Goal: Transaction & Acquisition: Purchase product/service

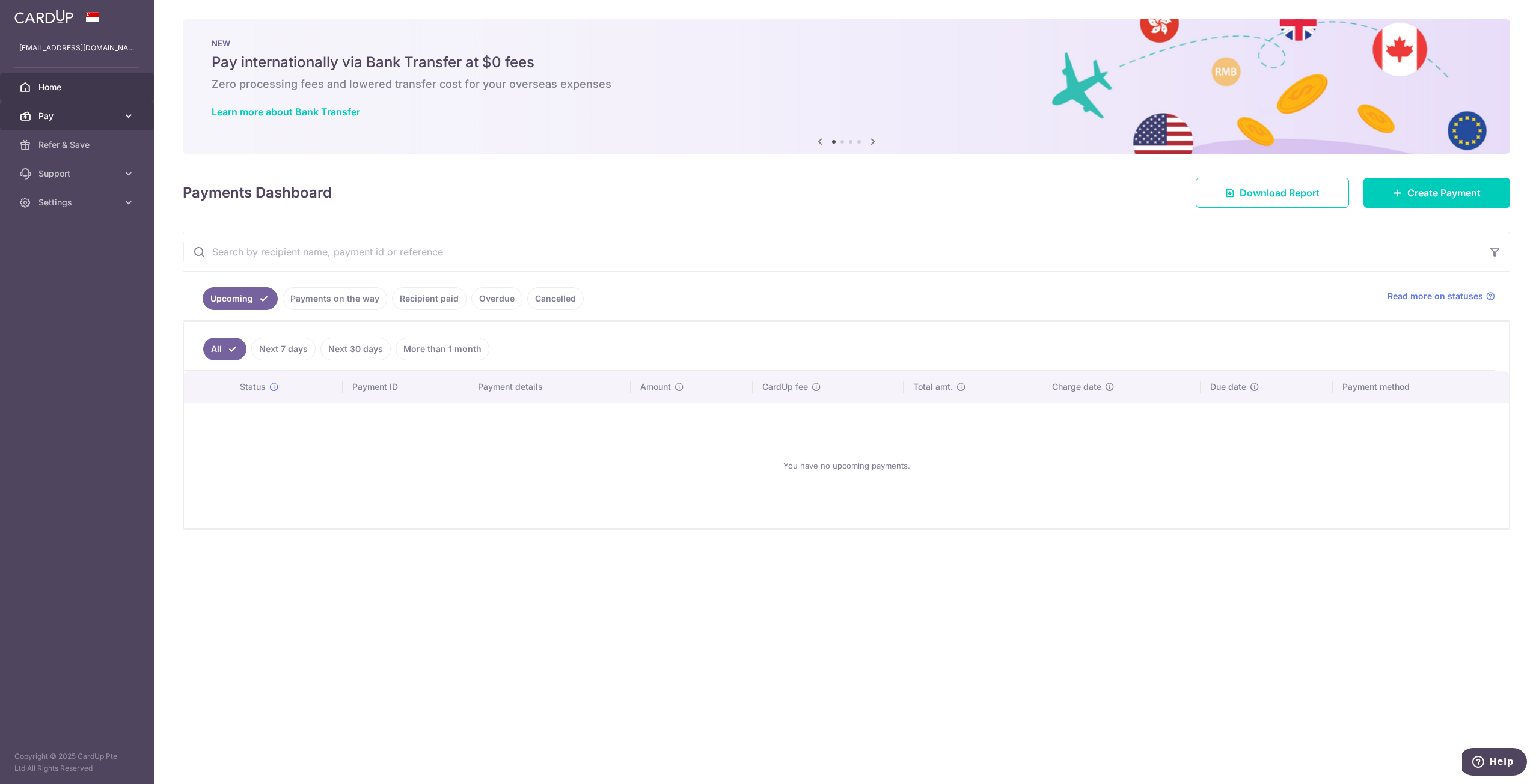
click at [125, 113] on icon at bounding box center [129, 116] width 12 height 12
click at [64, 149] on span "Payments" at bounding box center [78, 145] width 79 height 12
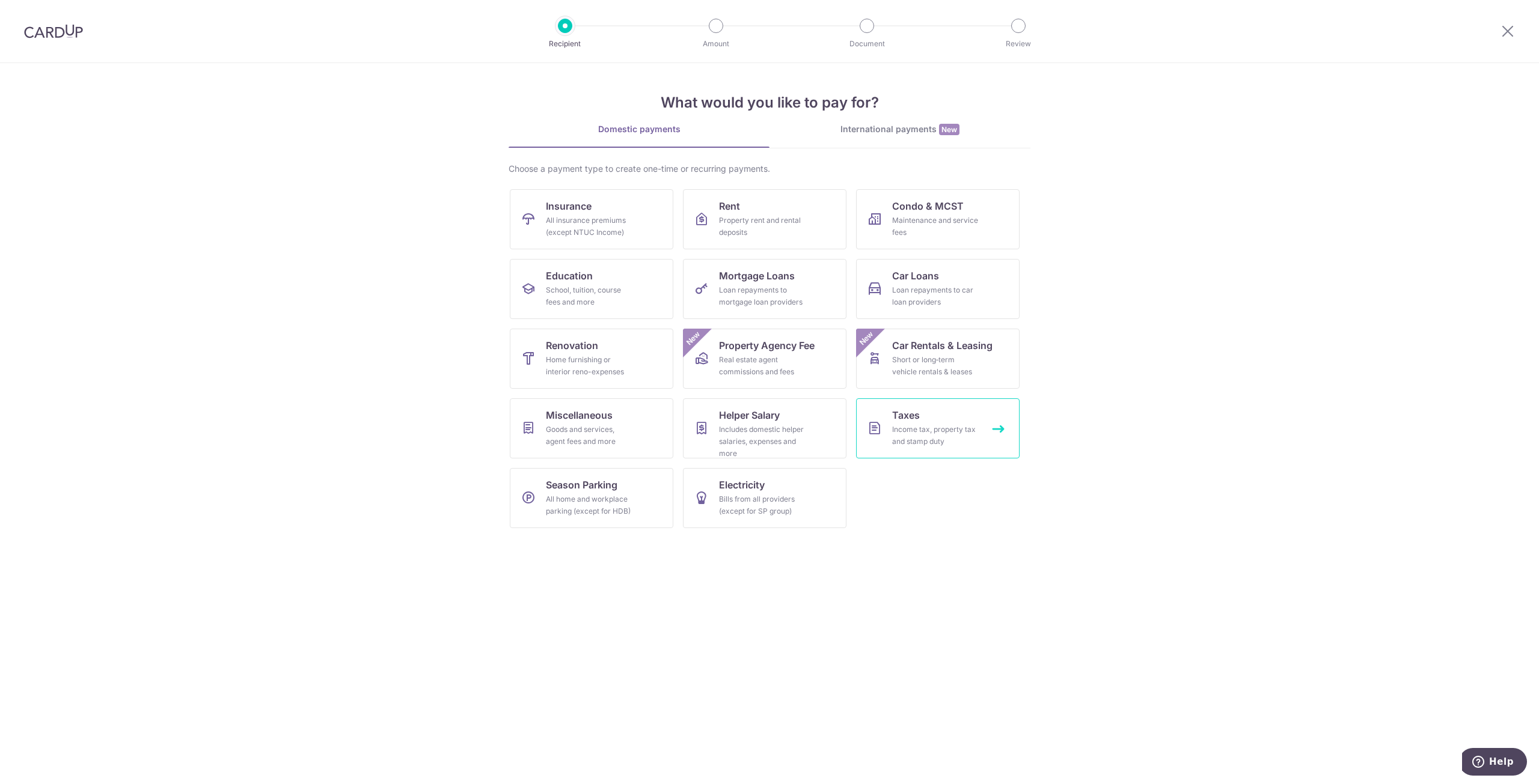
click at [916, 437] on div "Income tax, property tax and stamp duty" at bounding box center [935, 436] width 86 height 24
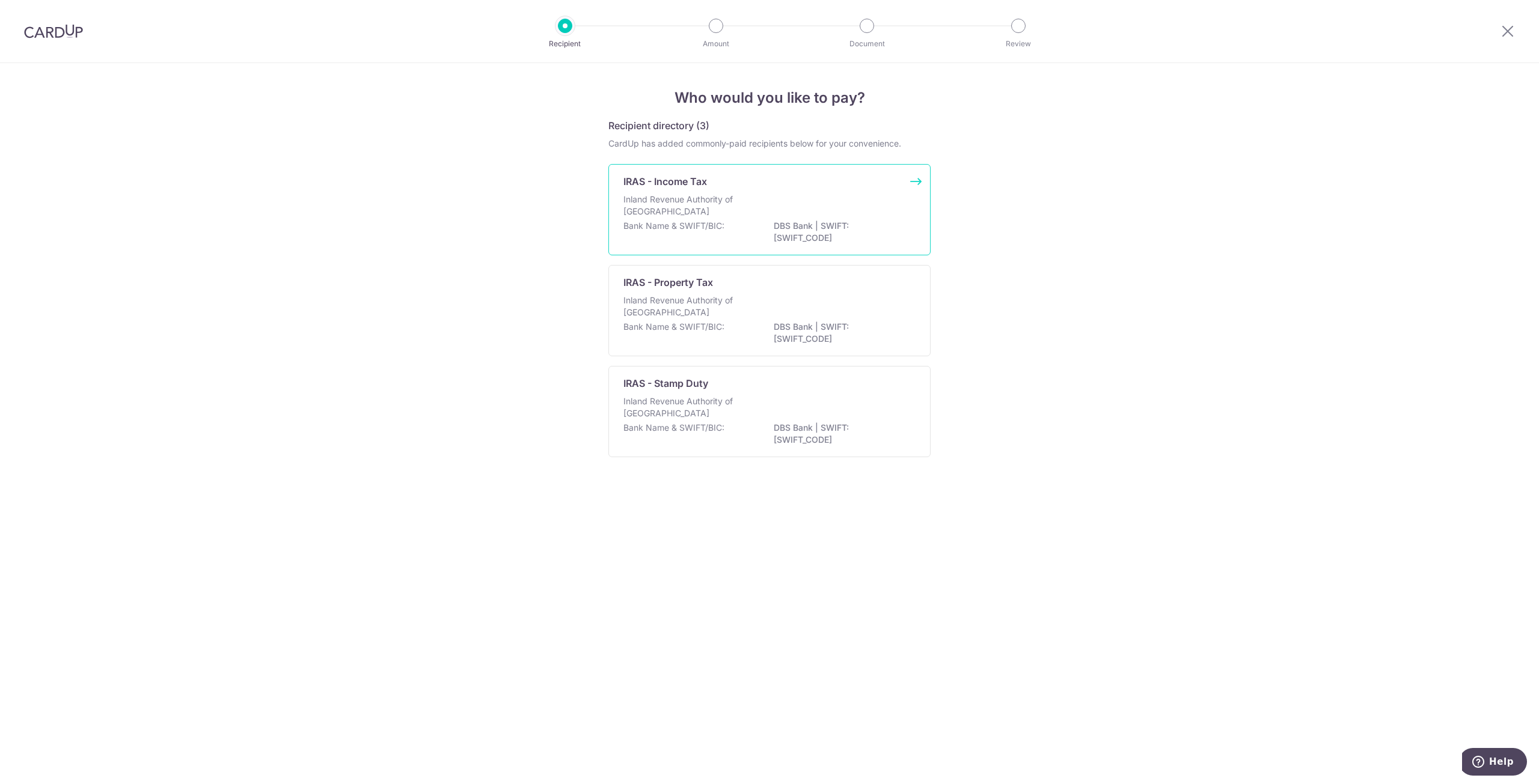
click at [694, 198] on p "Inland Revenue Authority of Singapore" at bounding box center [687, 206] width 127 height 24
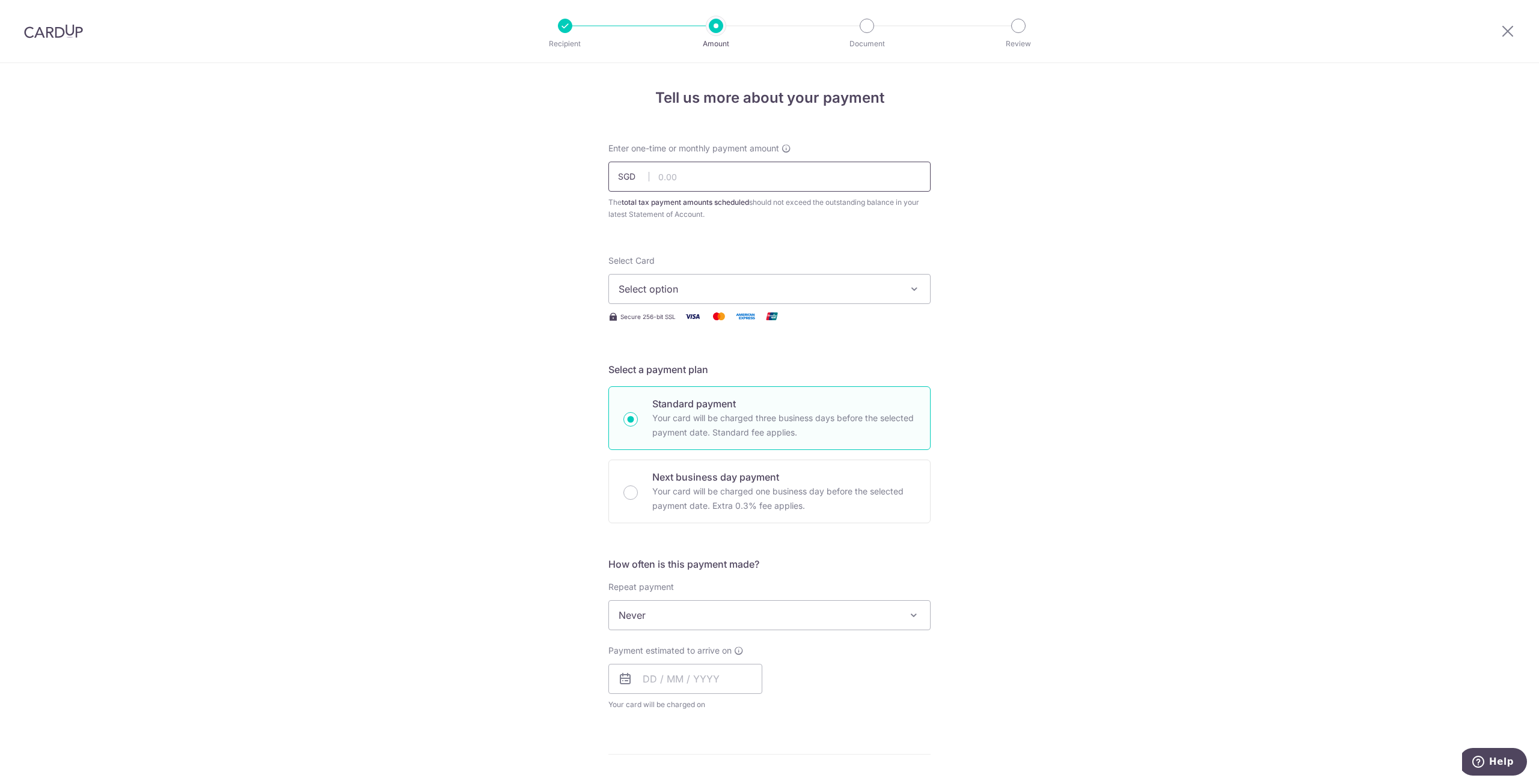
click at [711, 182] on input "text" at bounding box center [770, 177] width 322 height 30
click at [867, 615] on span "Never" at bounding box center [770, 616] width 321 height 29
drag, startPoint x: 804, startPoint y: 618, endPoint x: 799, endPoint y: 625, distance: 8.6
click at [804, 618] on span "Never" at bounding box center [770, 616] width 321 height 29
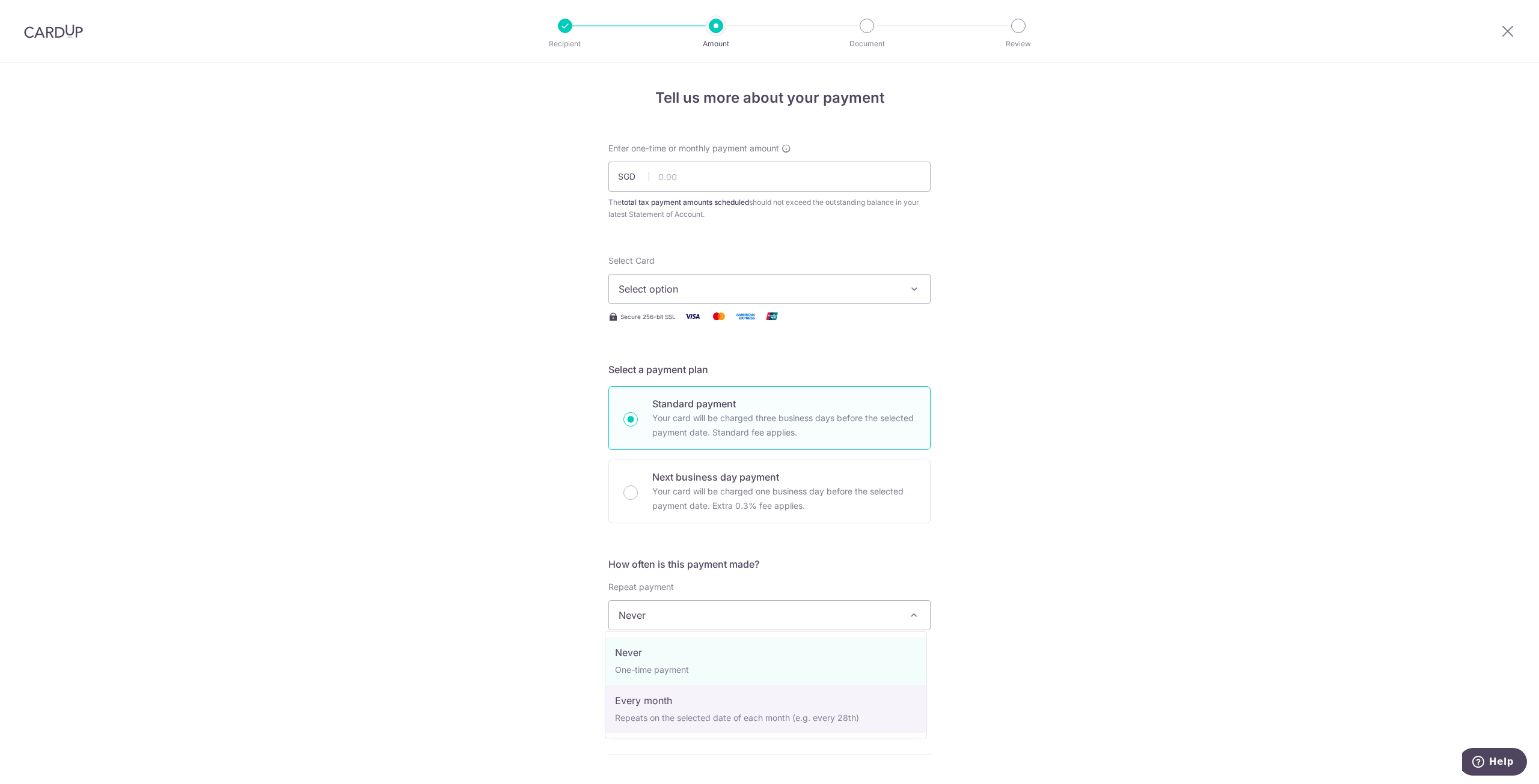
select select "3"
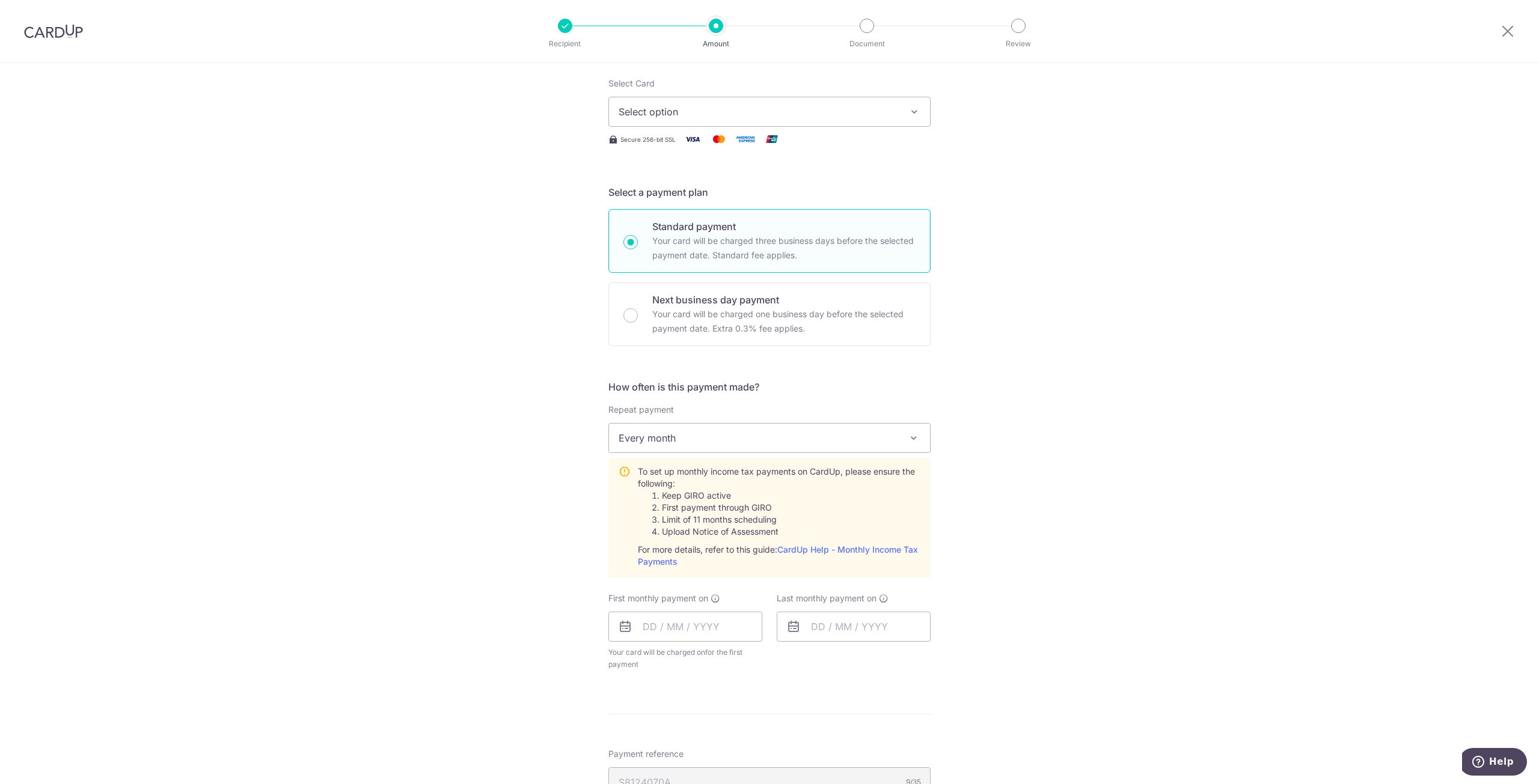
scroll to position [180, 0]
click at [721, 432] on span "Every month" at bounding box center [770, 435] width 321 height 29
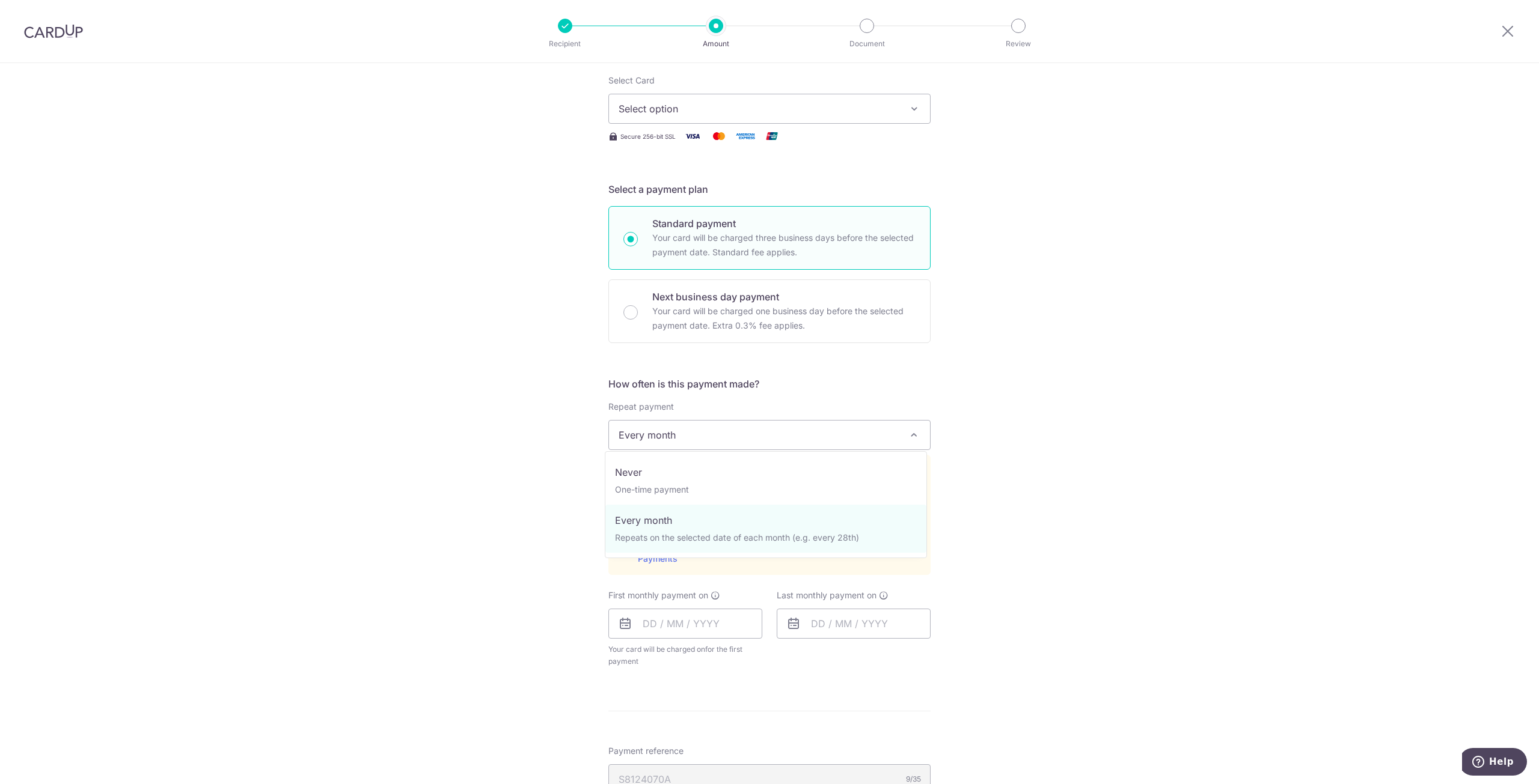
click at [720, 433] on span "Every month" at bounding box center [770, 435] width 321 height 29
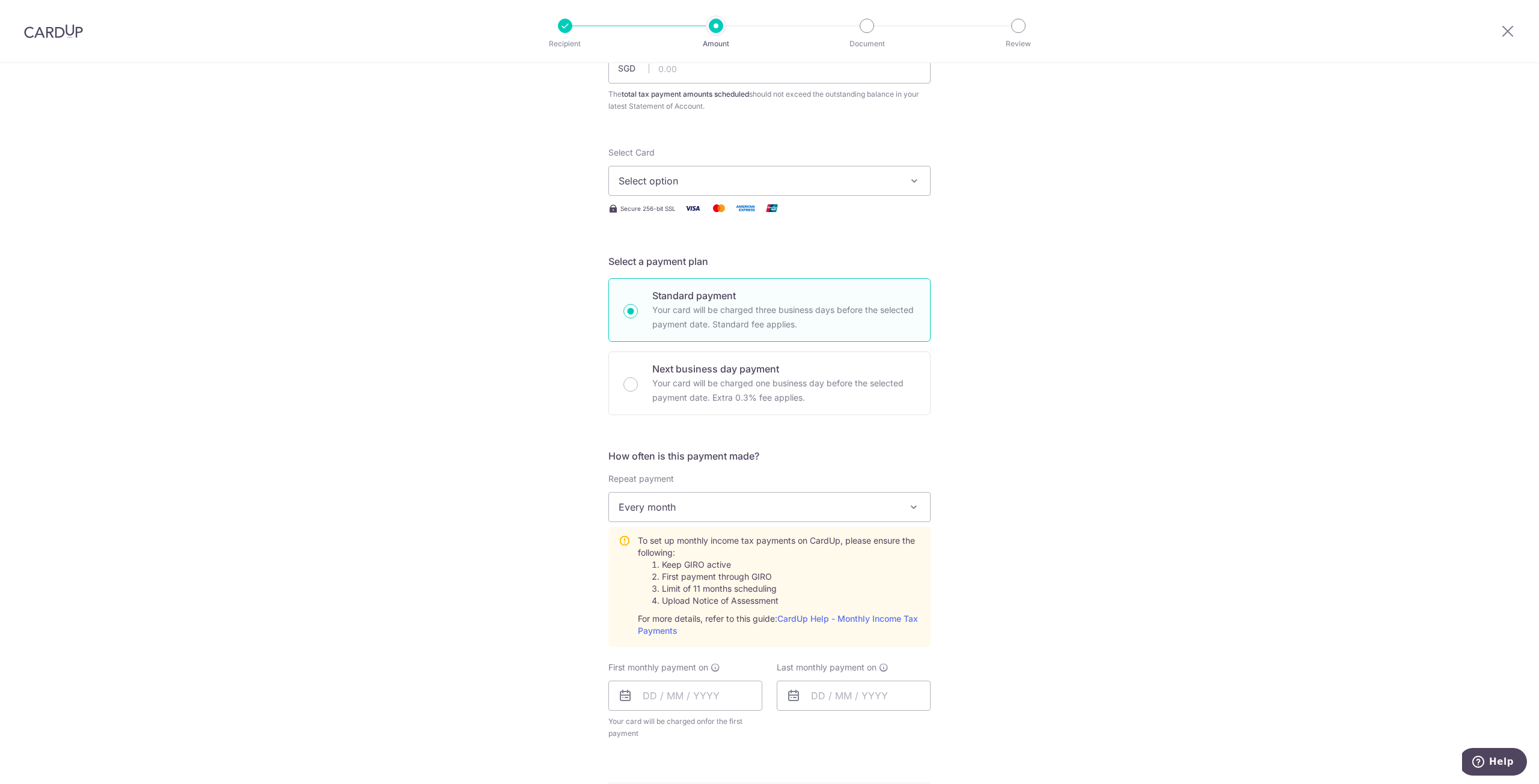
scroll to position [0, 0]
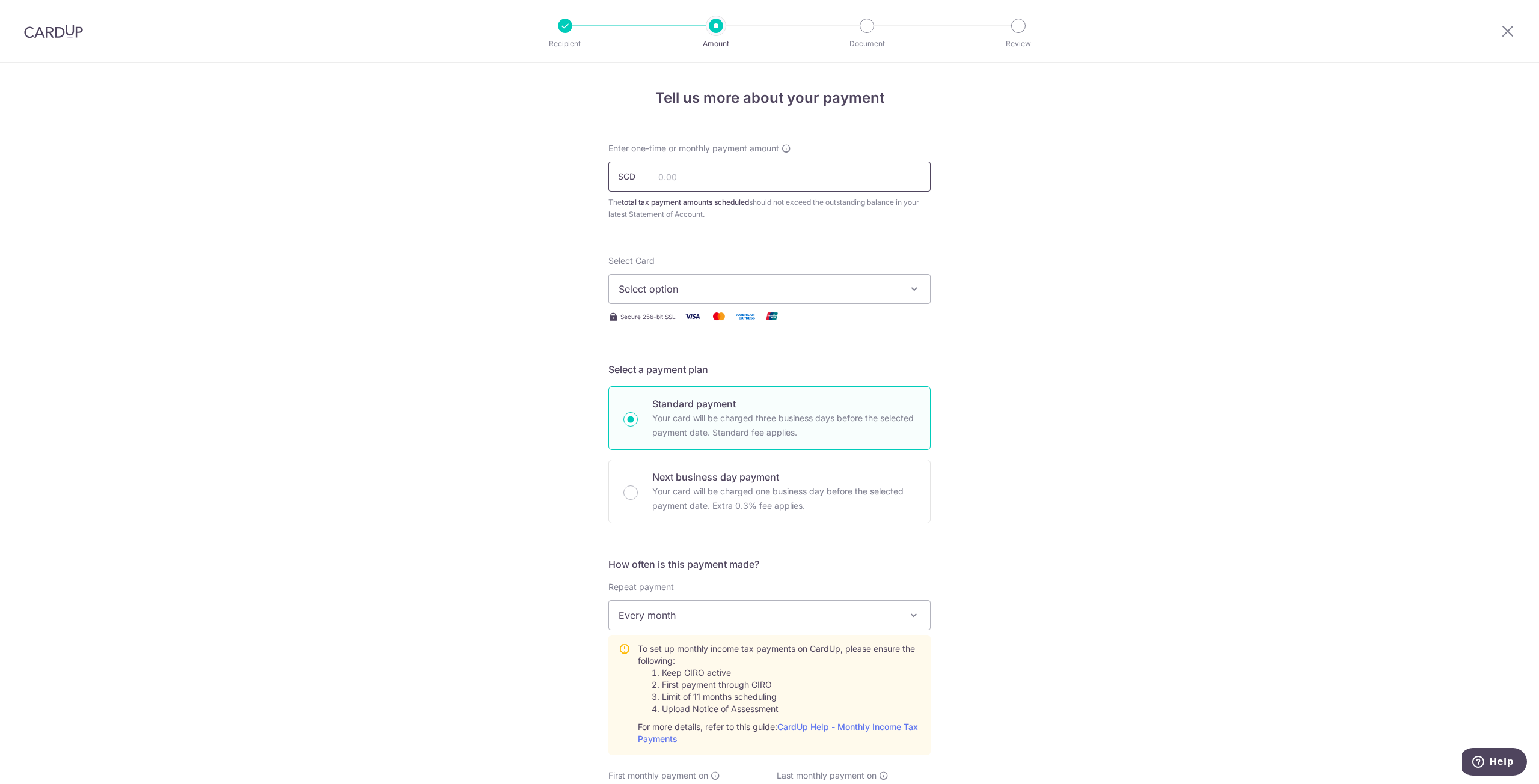
click at [709, 178] on input "text" at bounding box center [770, 177] width 322 height 30
type input "329.41"
click at [987, 241] on div "Tell us more about your payment Enter one-time or monthly payment amount SGD 32…" at bounding box center [770, 689] width 1539 height 1253
click at [881, 284] on span "Select option" at bounding box center [758, 288] width 280 height 15
click at [773, 377] on span "**** 8394" at bounding box center [770, 375] width 302 height 15
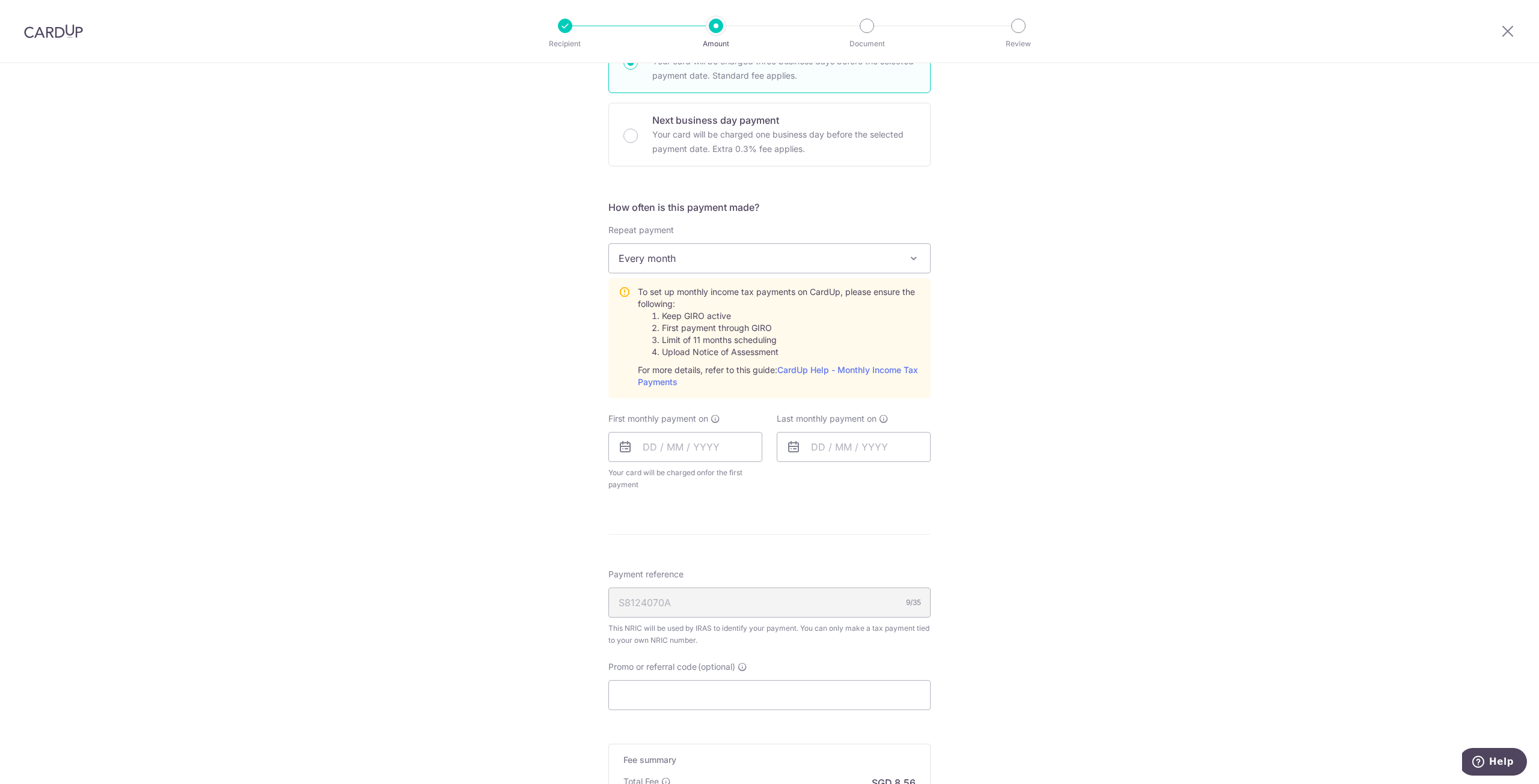
scroll to position [361, 0]
click at [688, 436] on input "text" at bounding box center [685, 443] width 154 height 30
click at [775, 472] on link "Next" at bounding box center [778, 476] width 15 height 15
click at [922, 488] on div "How often is this payment made? Repeat payment Never Every month Every month To…" at bounding box center [770, 346] width 322 height 300
click at [697, 437] on input "text" at bounding box center [685, 443] width 154 height 30
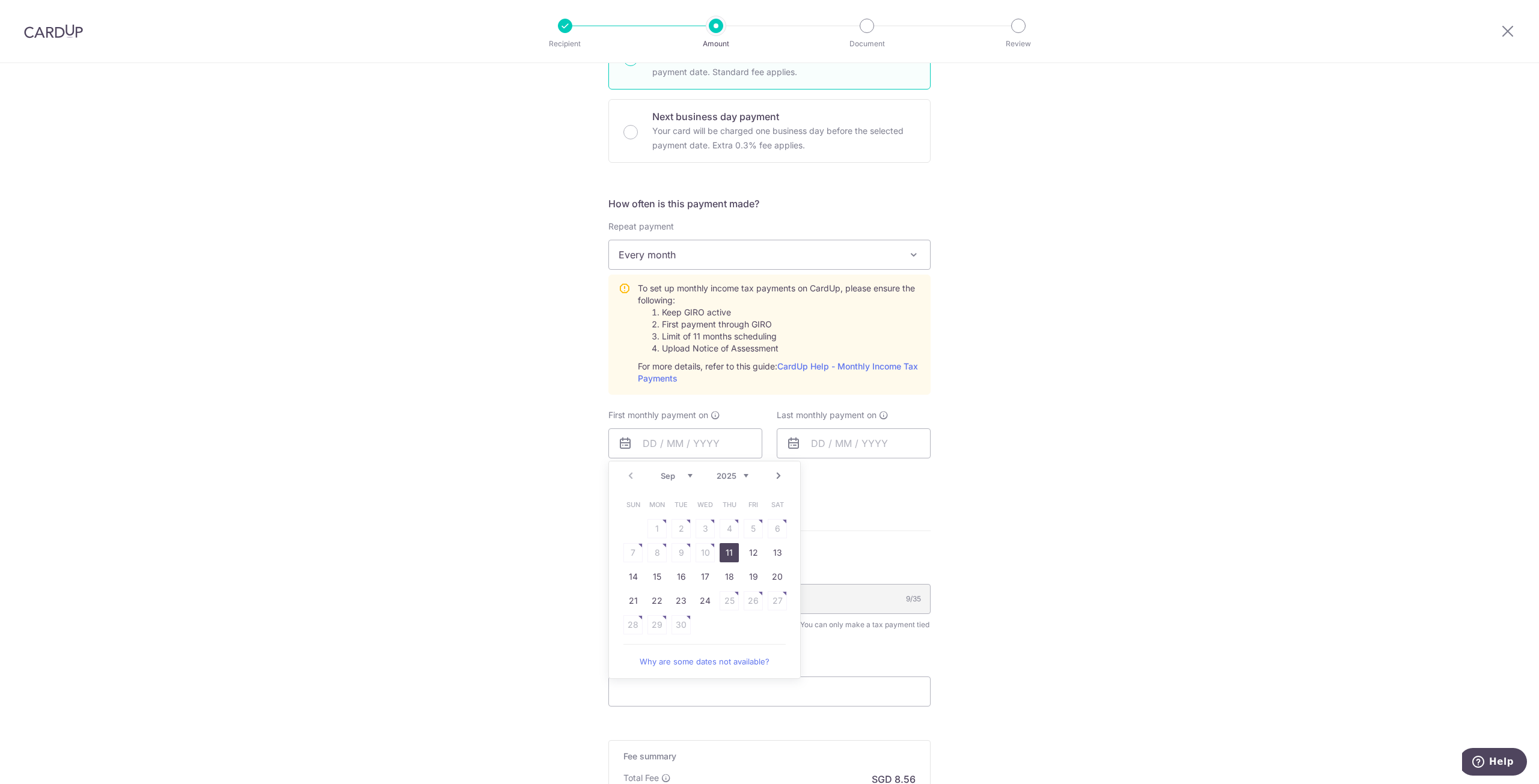
click at [776, 474] on link "Next" at bounding box center [778, 476] width 15 height 15
click at [630, 475] on link "Prev" at bounding box center [630, 476] width 15 height 15
click at [651, 595] on link "22" at bounding box center [657, 601] width 20 height 20
type input "22/09/2025"
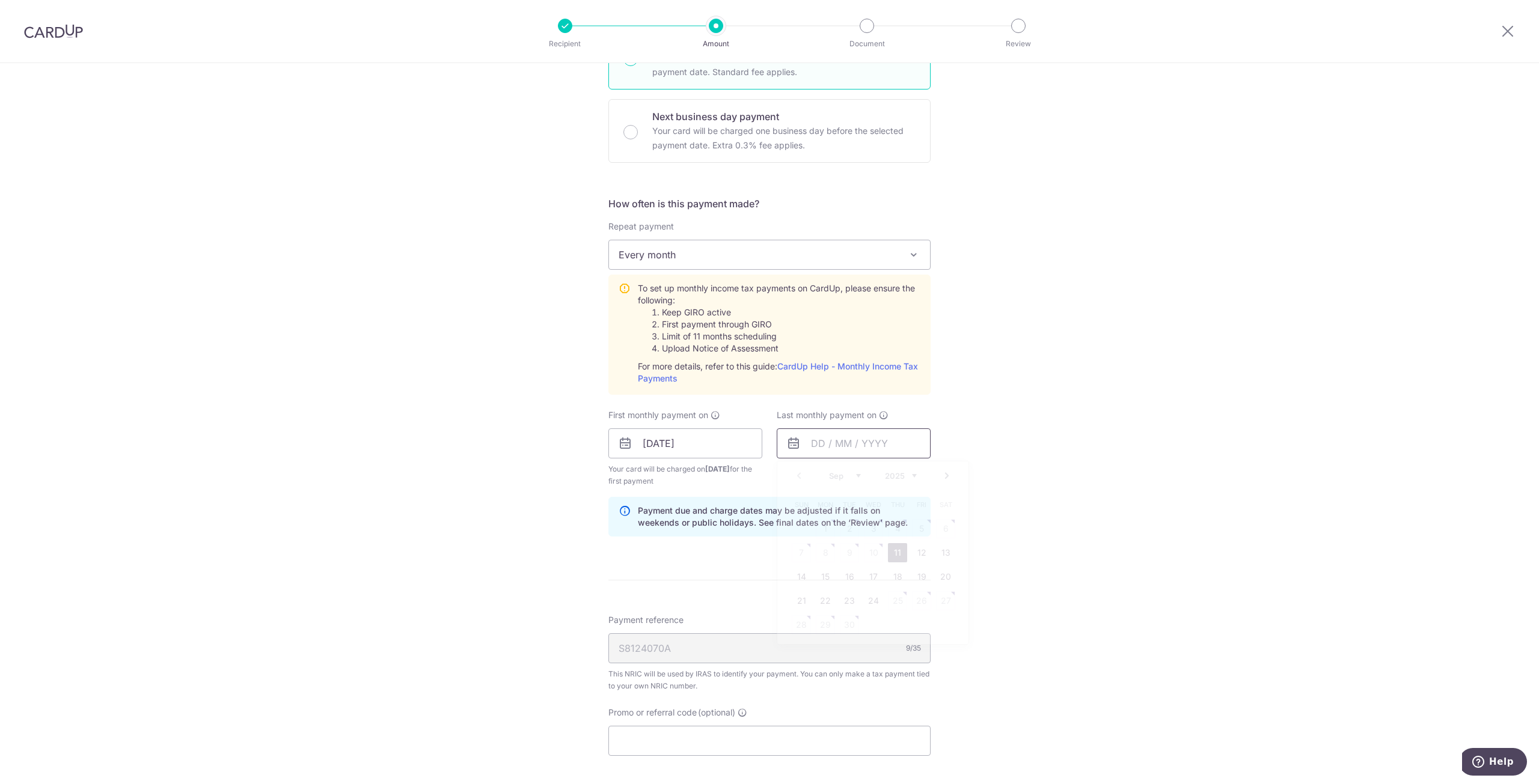
click at [857, 446] on input "text" at bounding box center [853, 443] width 154 height 30
click at [941, 473] on link "Next" at bounding box center [946, 476] width 15 height 15
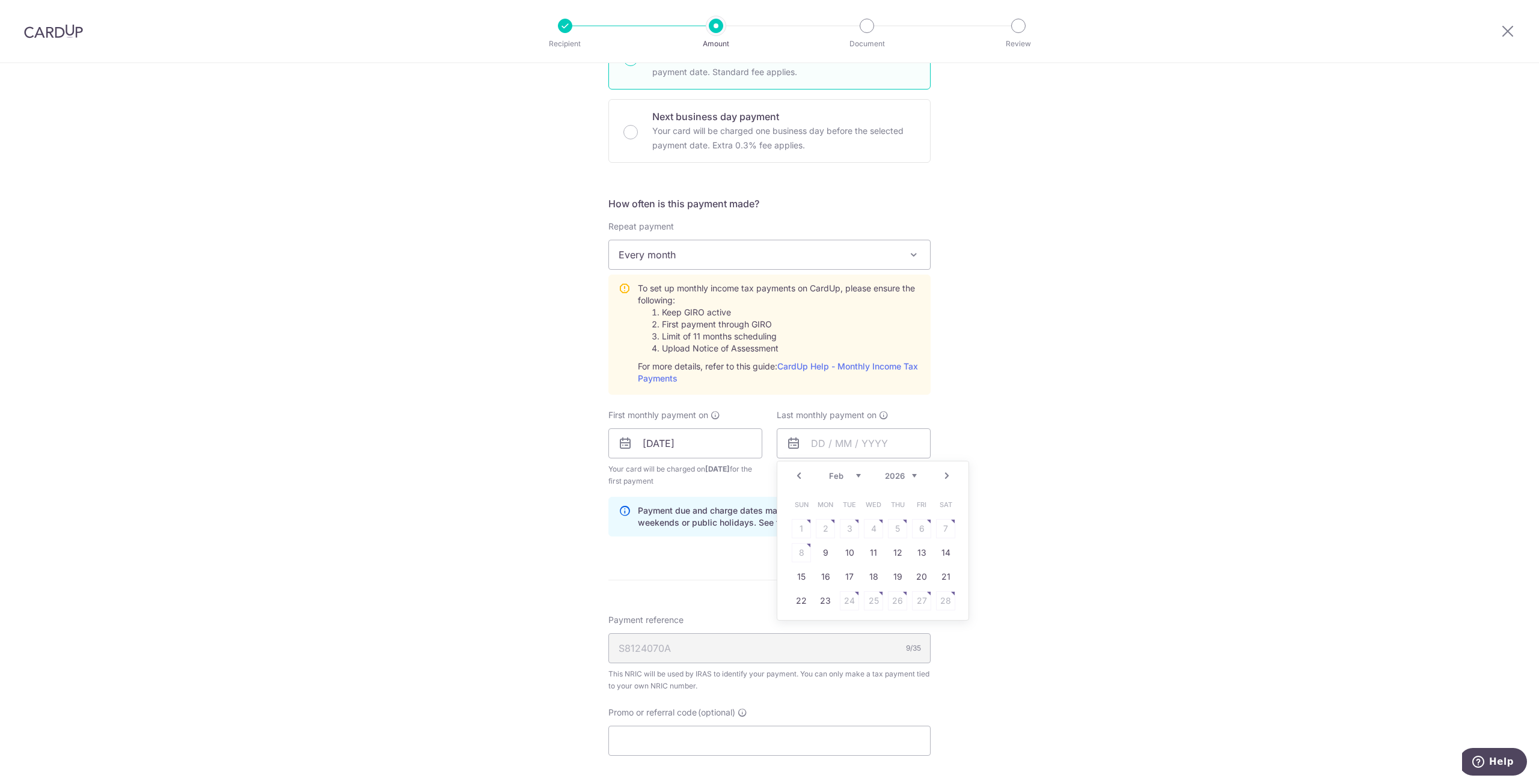
click at [941, 473] on link "Next" at bounding box center [946, 476] width 15 height 15
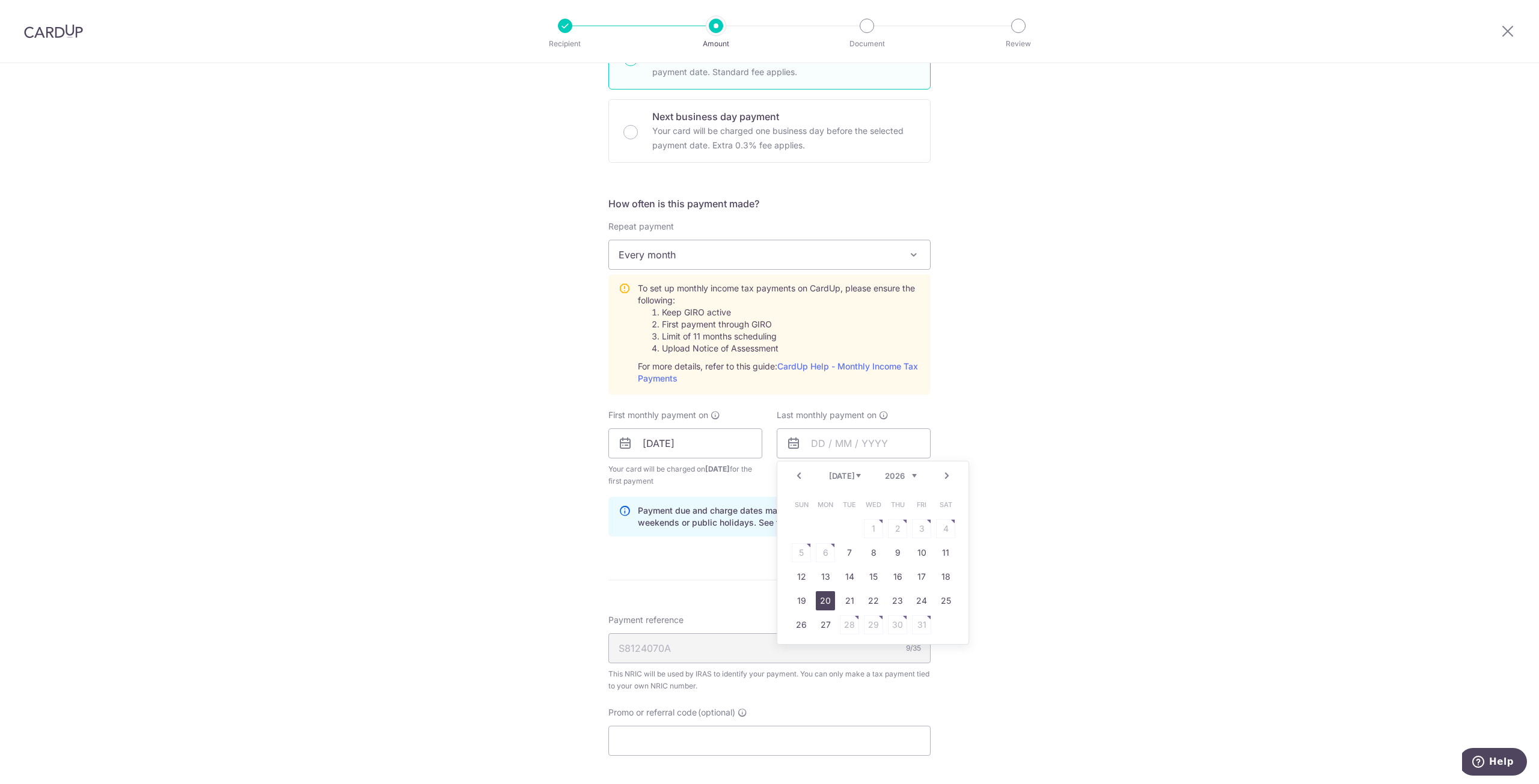
click at [822, 597] on link "20" at bounding box center [825, 601] width 20 height 20
type input "20/07/2026"
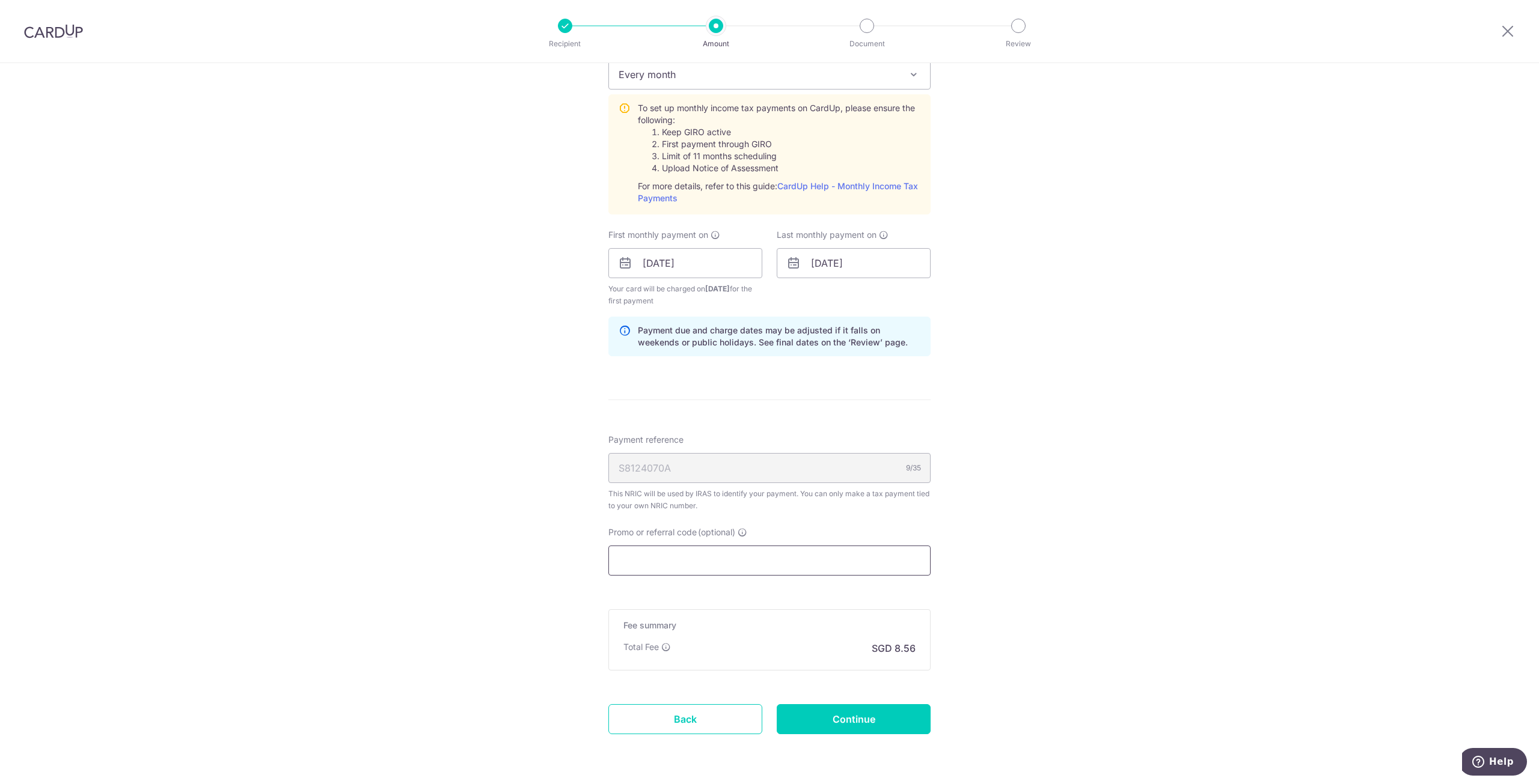
click at [787, 560] on input "Promo or referral code (optional)" at bounding box center [770, 560] width 322 height 30
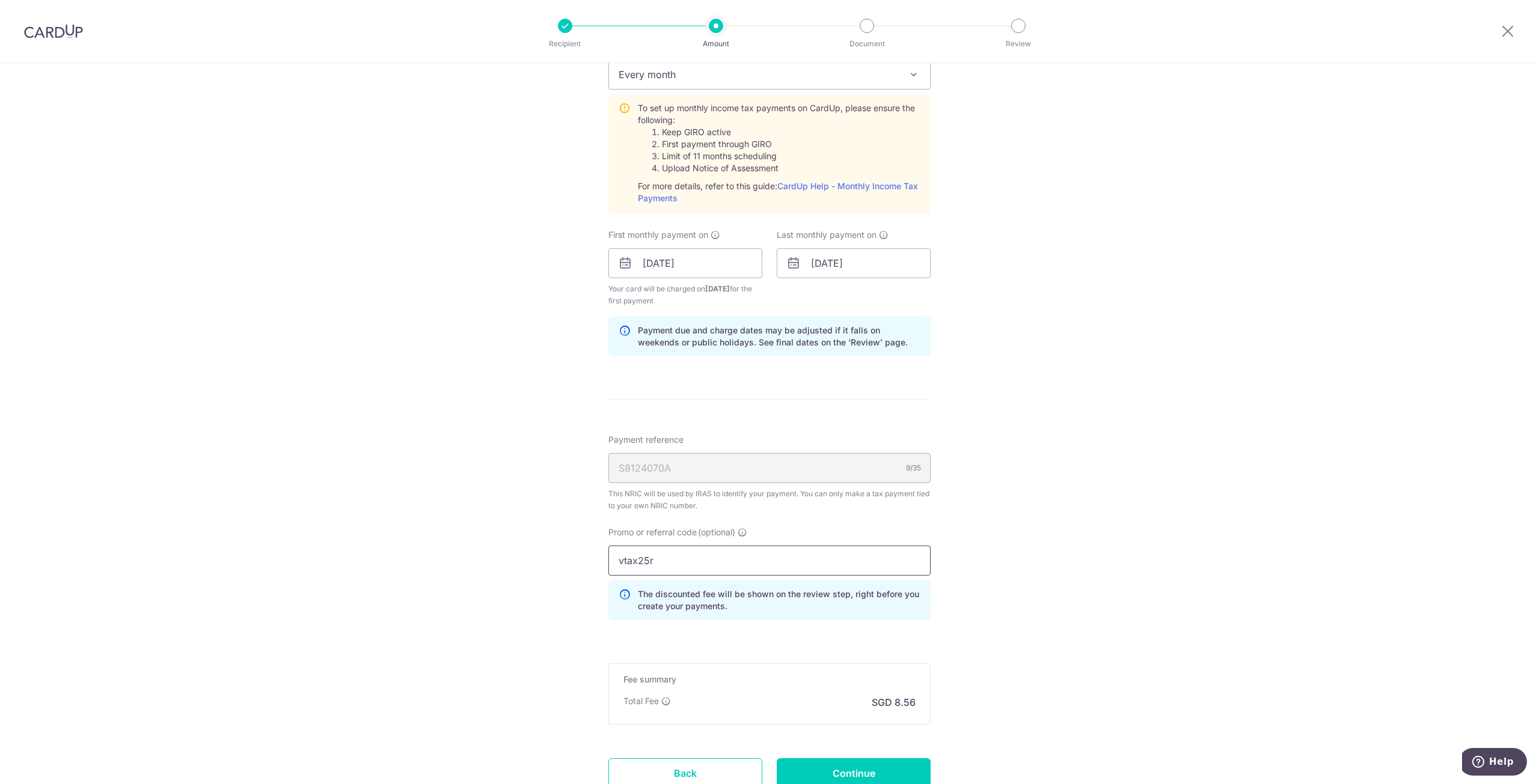
type input "vtax25r"
click at [1029, 483] on div "Tell us more about your payment Enter one-time or monthly payment amount SGD 32…" at bounding box center [770, 200] width 1539 height 1356
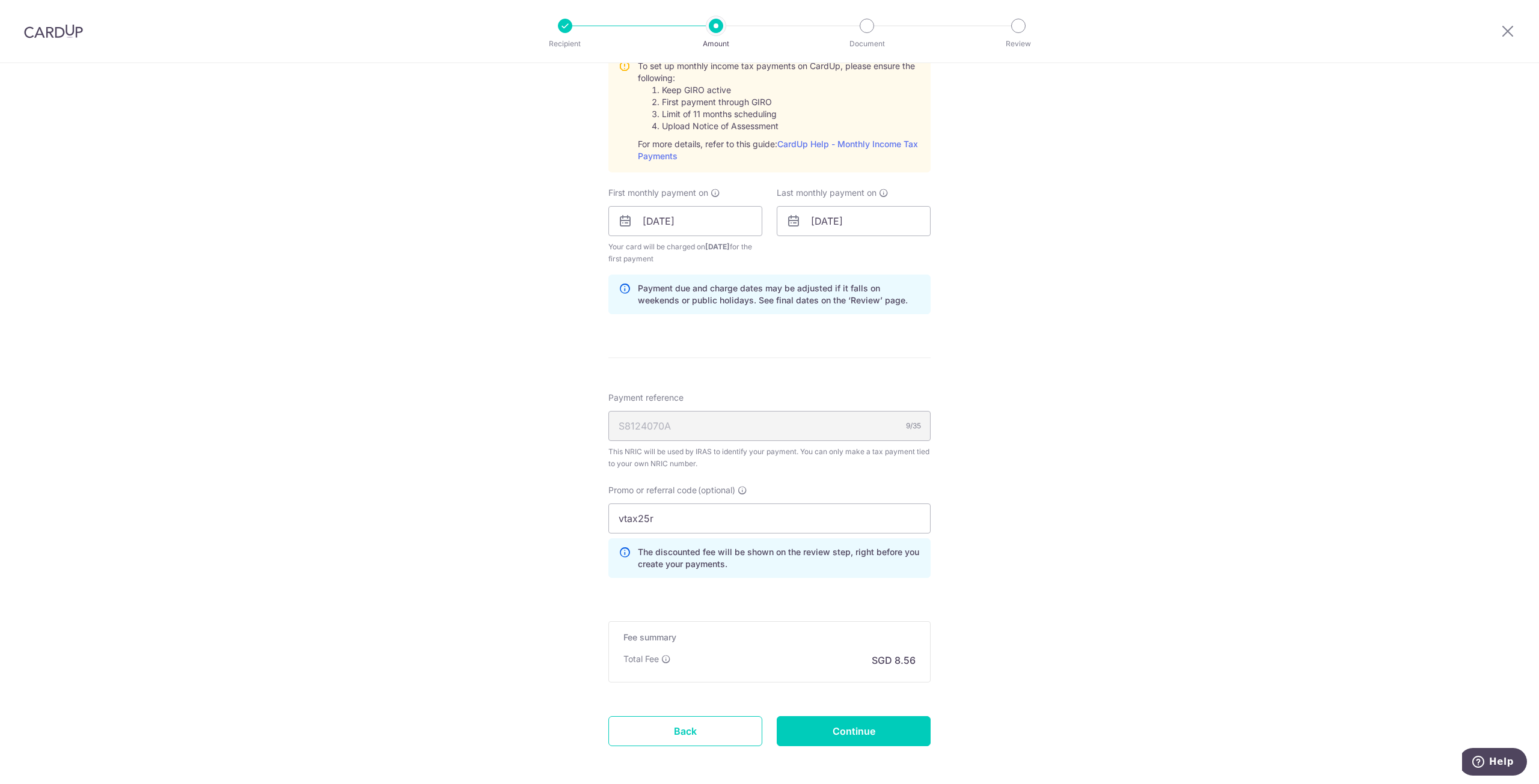
scroll to position [631, 0]
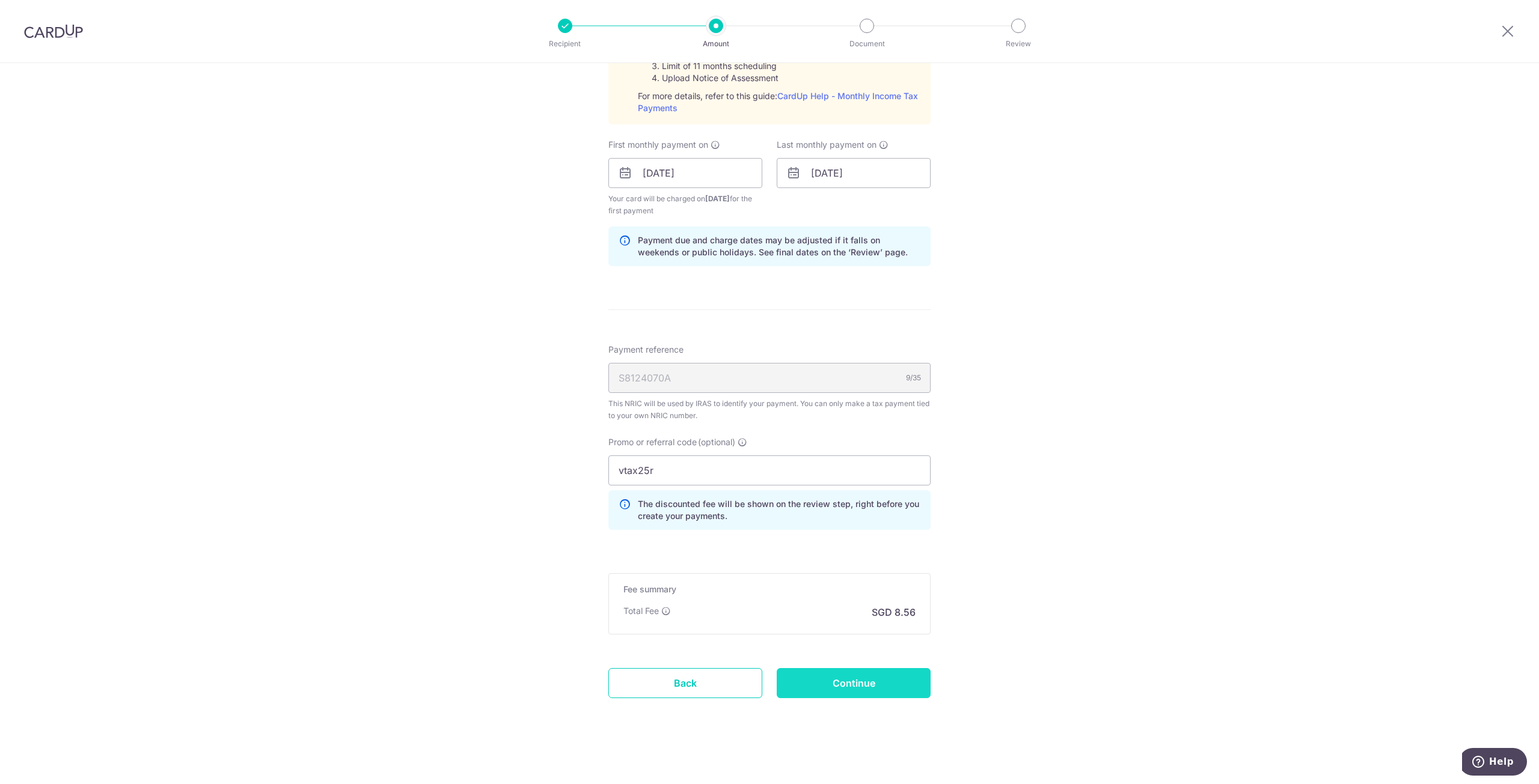
click at [861, 673] on input "Continue" at bounding box center [853, 683] width 154 height 30
type input "Create Schedule"
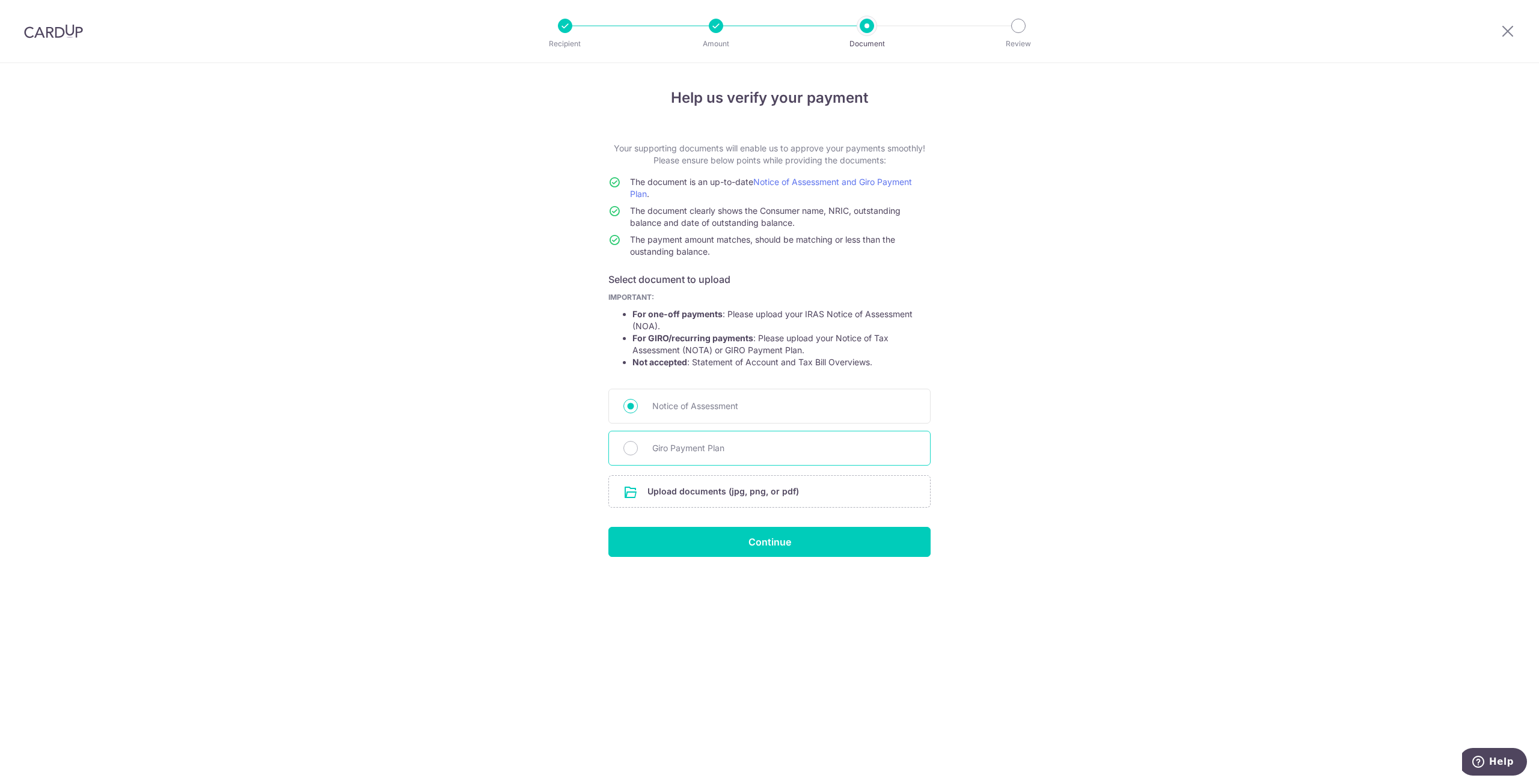
click at [649, 444] on div "Giro Payment Plan" at bounding box center [770, 448] width 322 height 35
click at [631, 444] on input "Giro Payment Plan" at bounding box center [630, 448] width 15 height 15
radio input "true"
click at [699, 496] on input "file" at bounding box center [770, 491] width 321 height 32
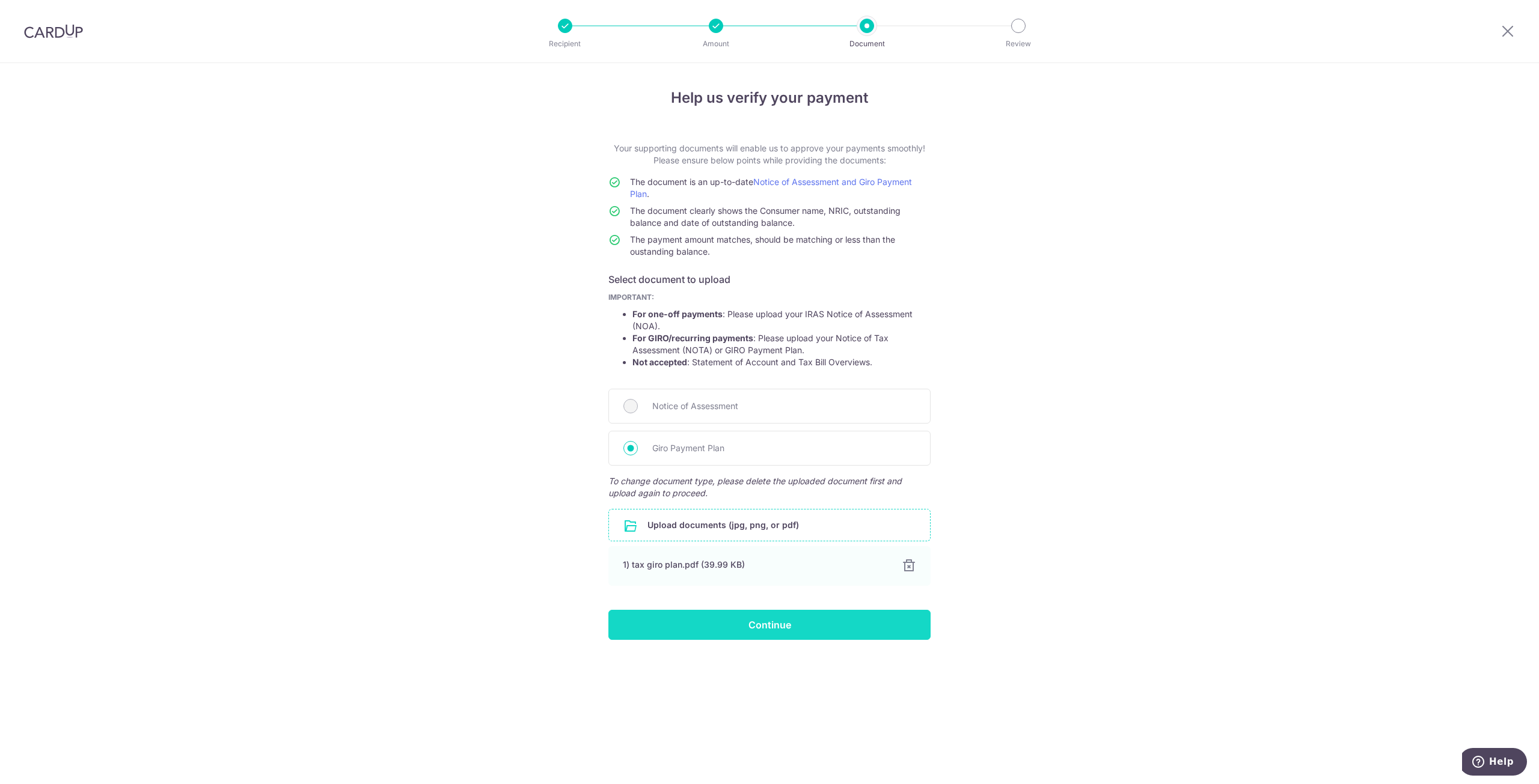
click at [764, 624] on input "Continue" at bounding box center [770, 624] width 322 height 30
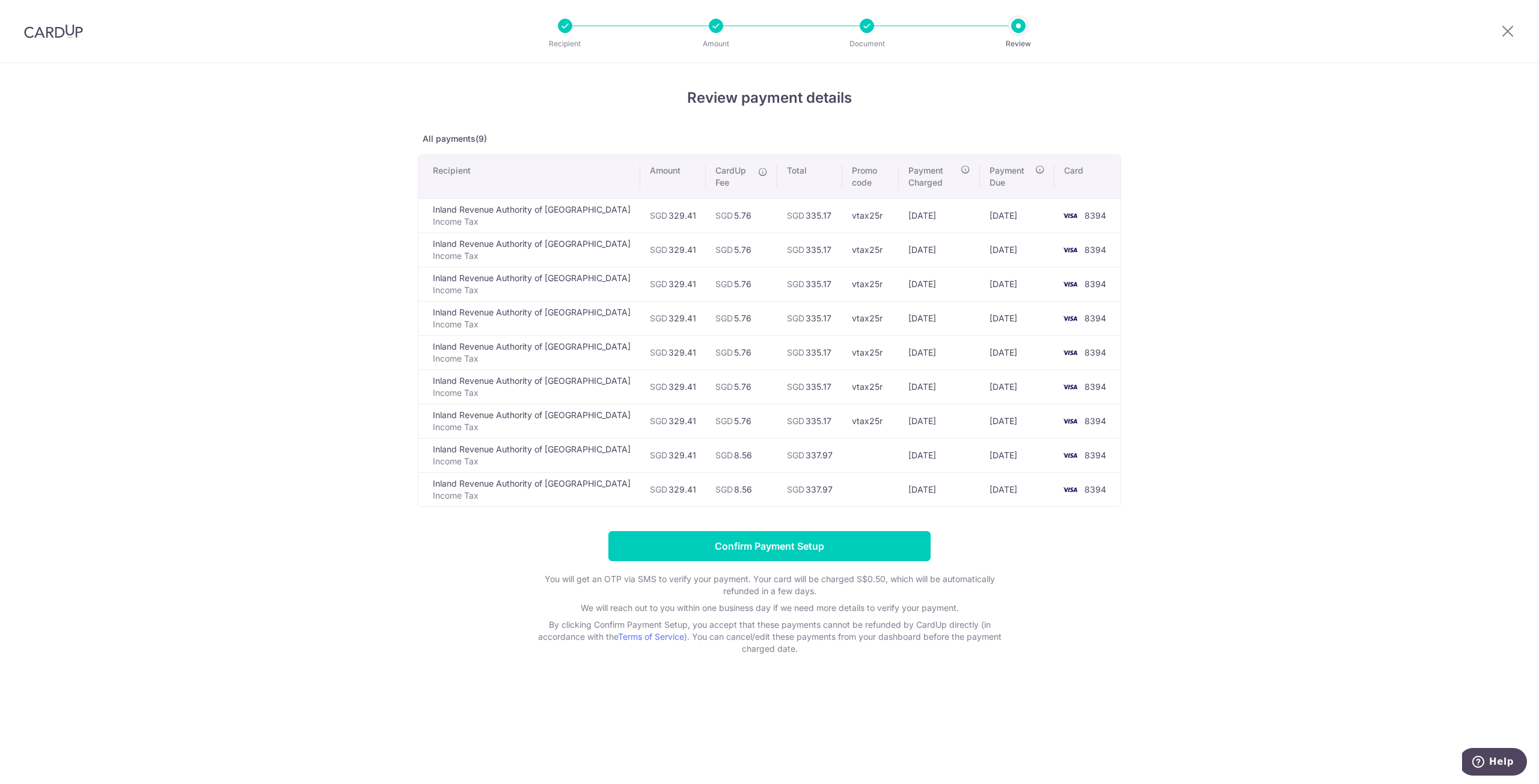
click at [52, 27] on img at bounding box center [53, 31] width 59 height 15
click at [1511, 30] on icon at bounding box center [1507, 31] width 15 height 15
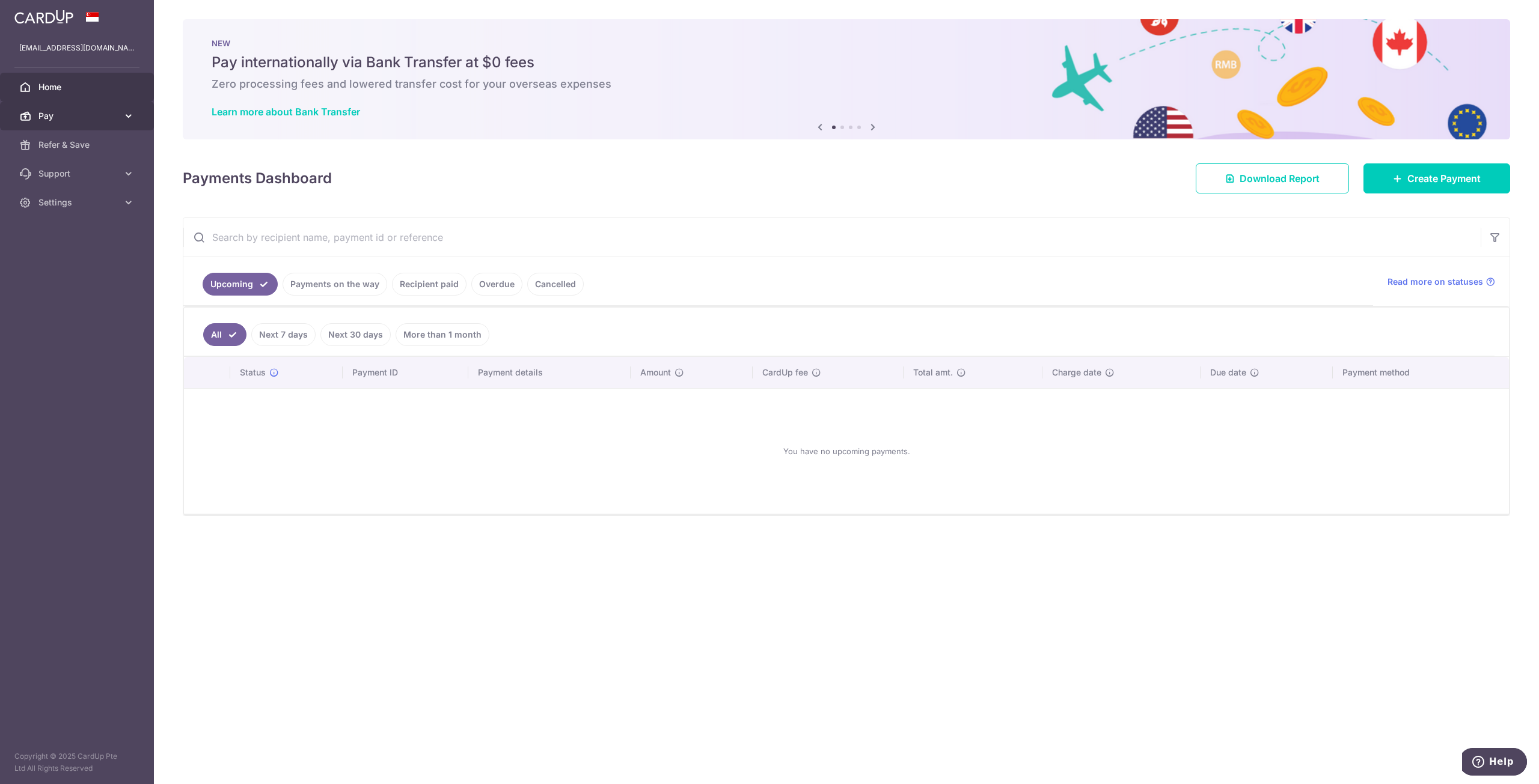
click at [118, 109] on link "Pay" at bounding box center [77, 116] width 154 height 29
click at [90, 142] on span "Payments" at bounding box center [78, 145] width 79 height 12
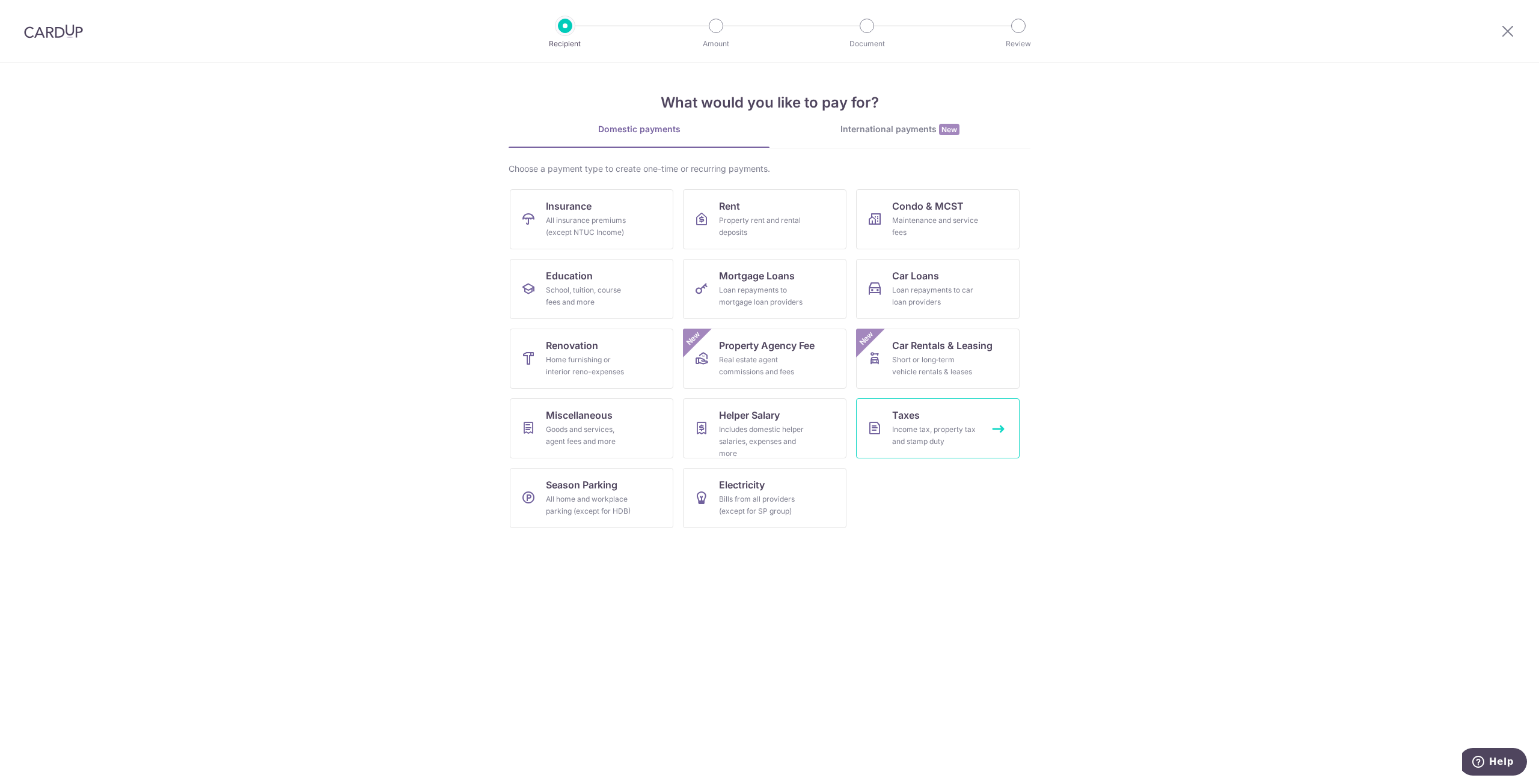
click at [916, 430] on div "Income tax, property tax and stamp duty" at bounding box center [935, 436] width 86 height 24
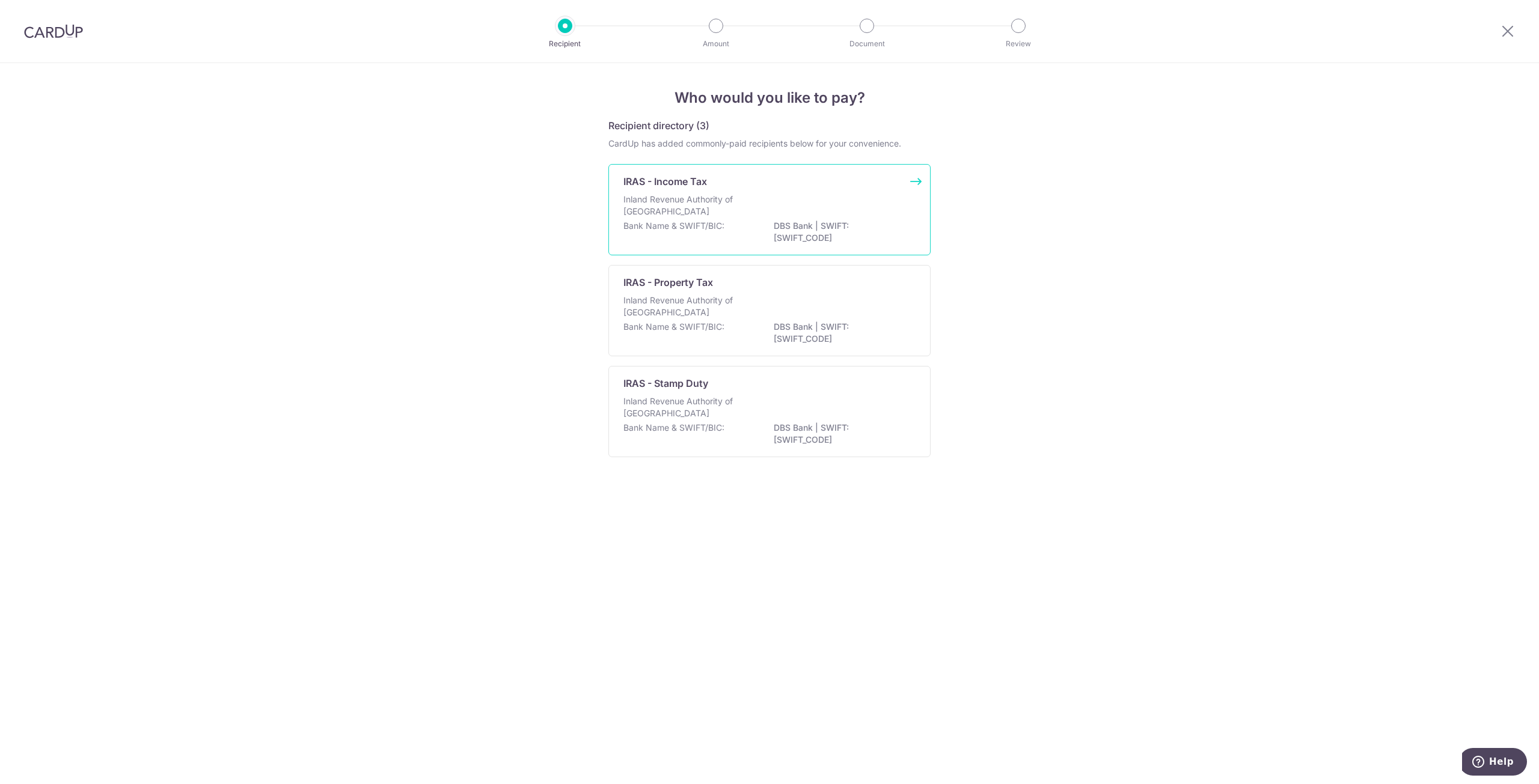
click at [701, 195] on p "Inland Revenue Authority of [GEOGRAPHIC_DATA]" at bounding box center [687, 206] width 127 height 24
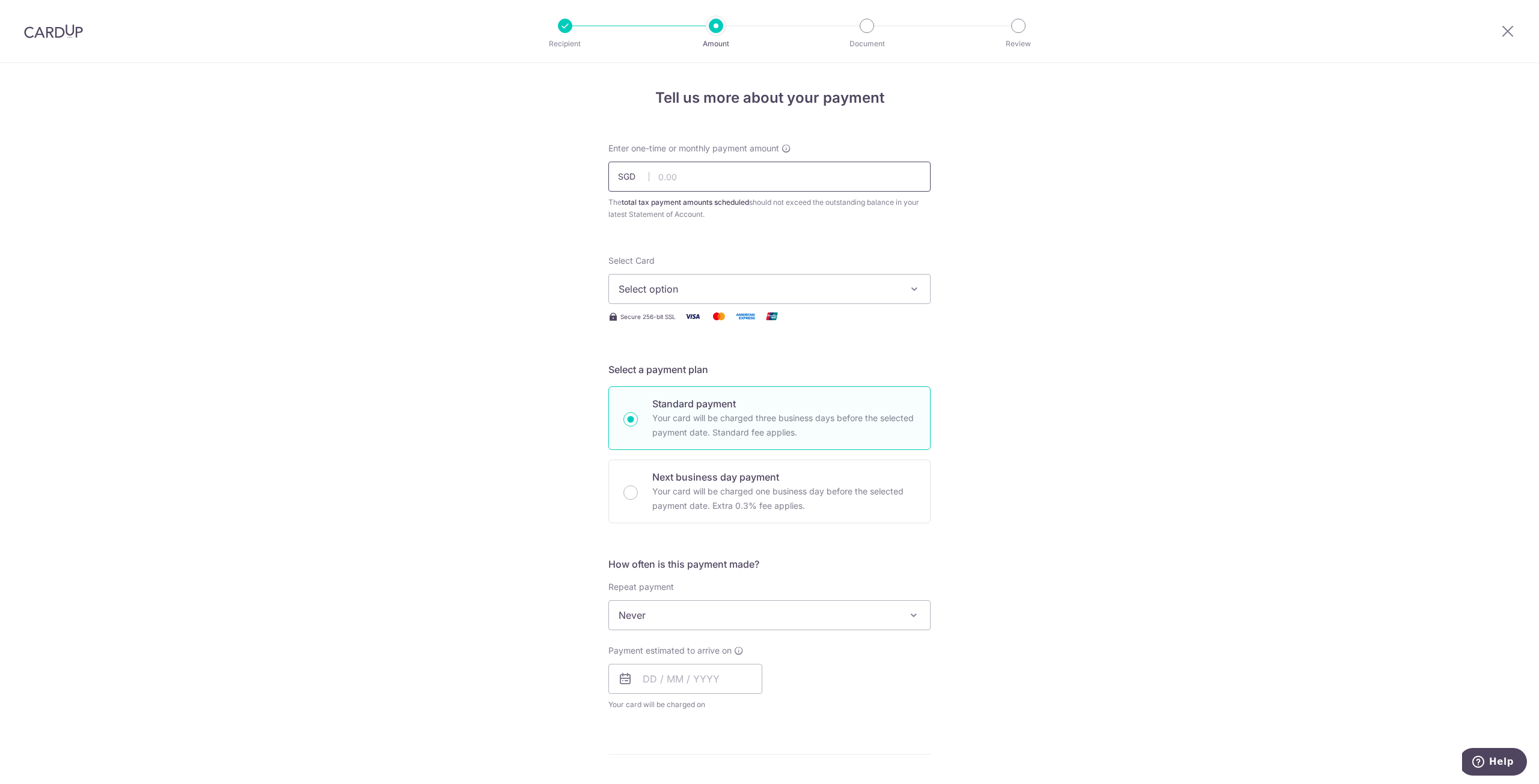
click at [775, 184] on input "text" at bounding box center [770, 177] width 322 height 30
type input "329.41"
click at [849, 290] on span "Select option" at bounding box center [758, 288] width 280 height 15
click at [714, 374] on span "**** 8394" at bounding box center [770, 375] width 302 height 15
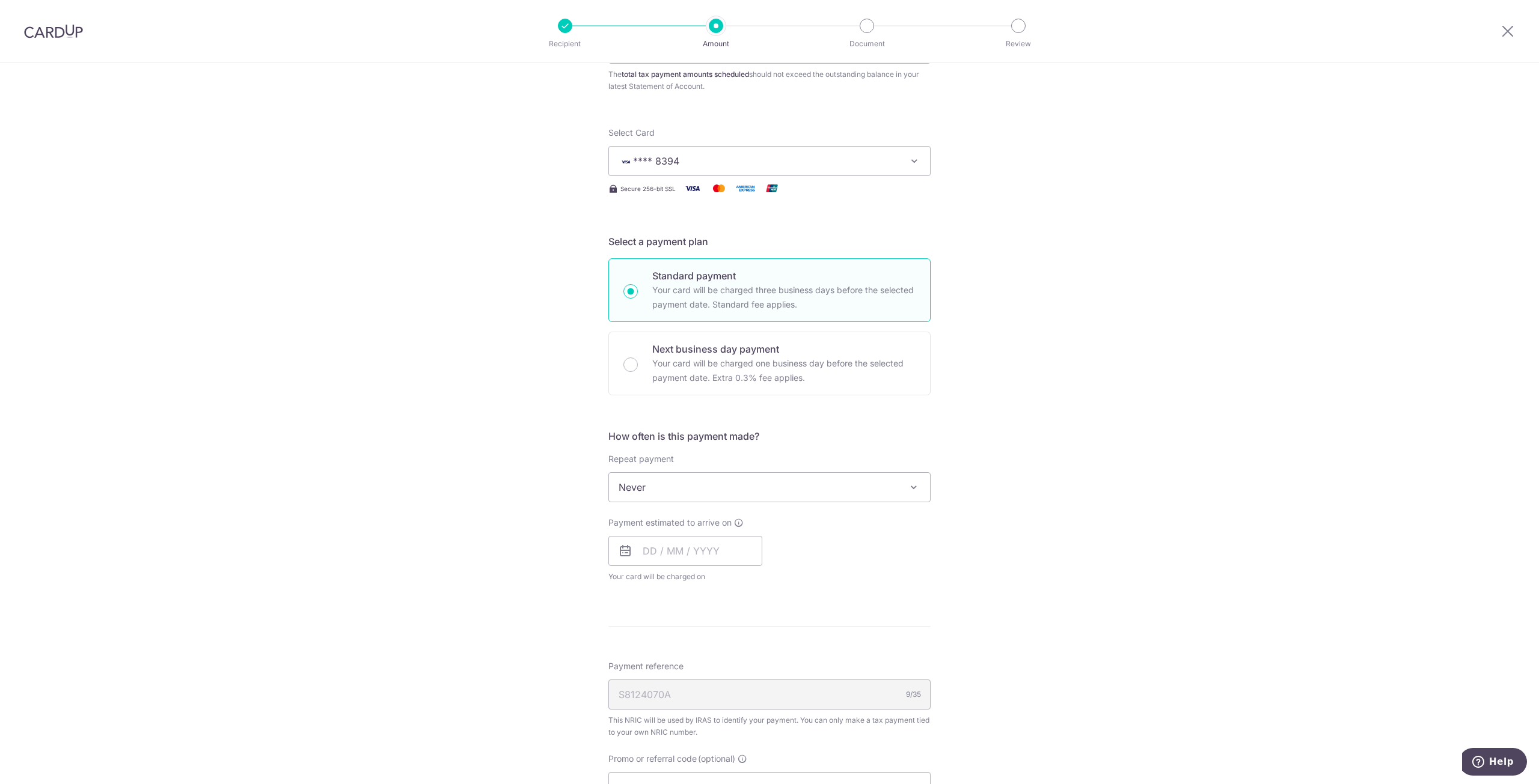
scroll to position [180, 0]
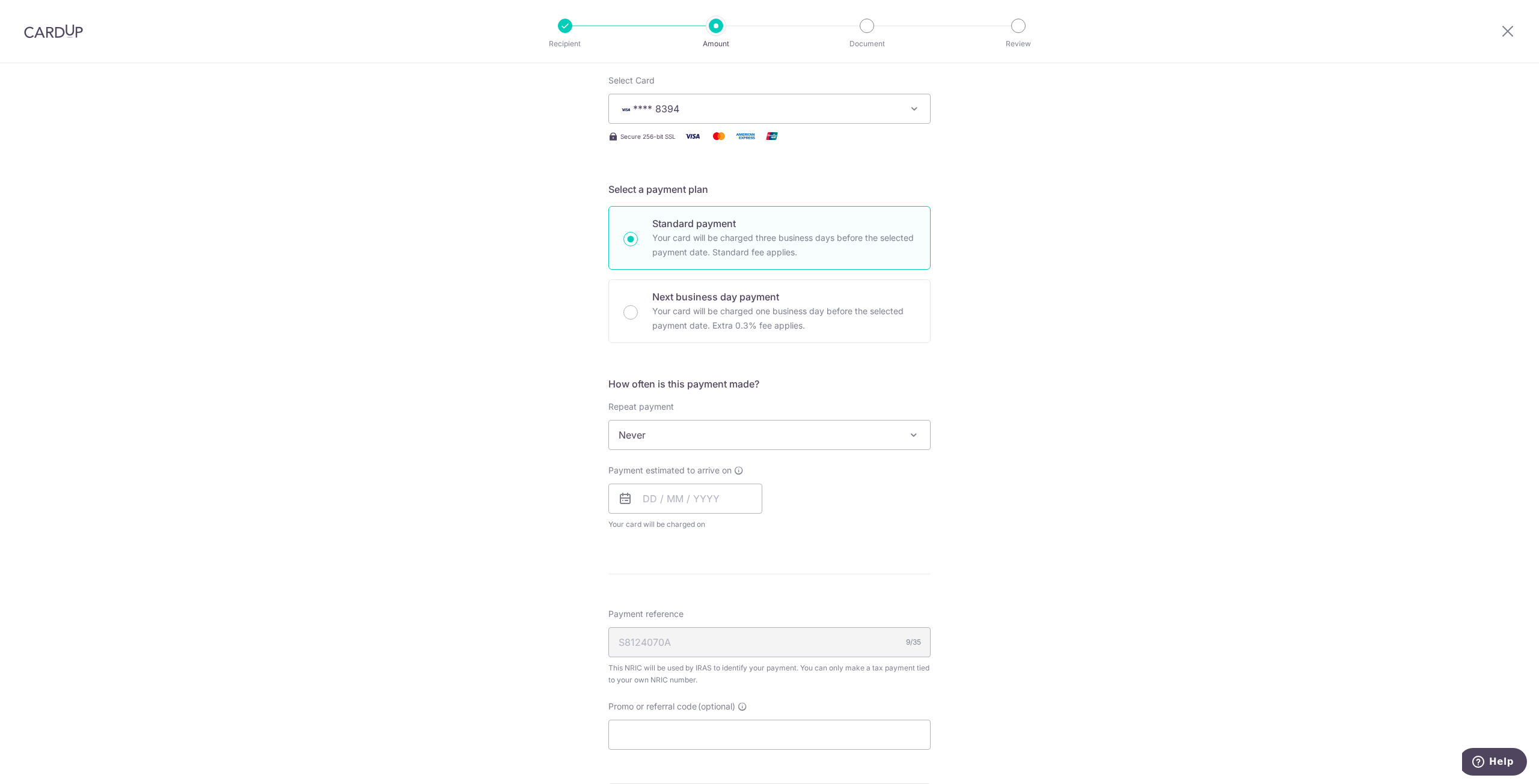
click at [857, 438] on span "Never" at bounding box center [770, 435] width 321 height 29
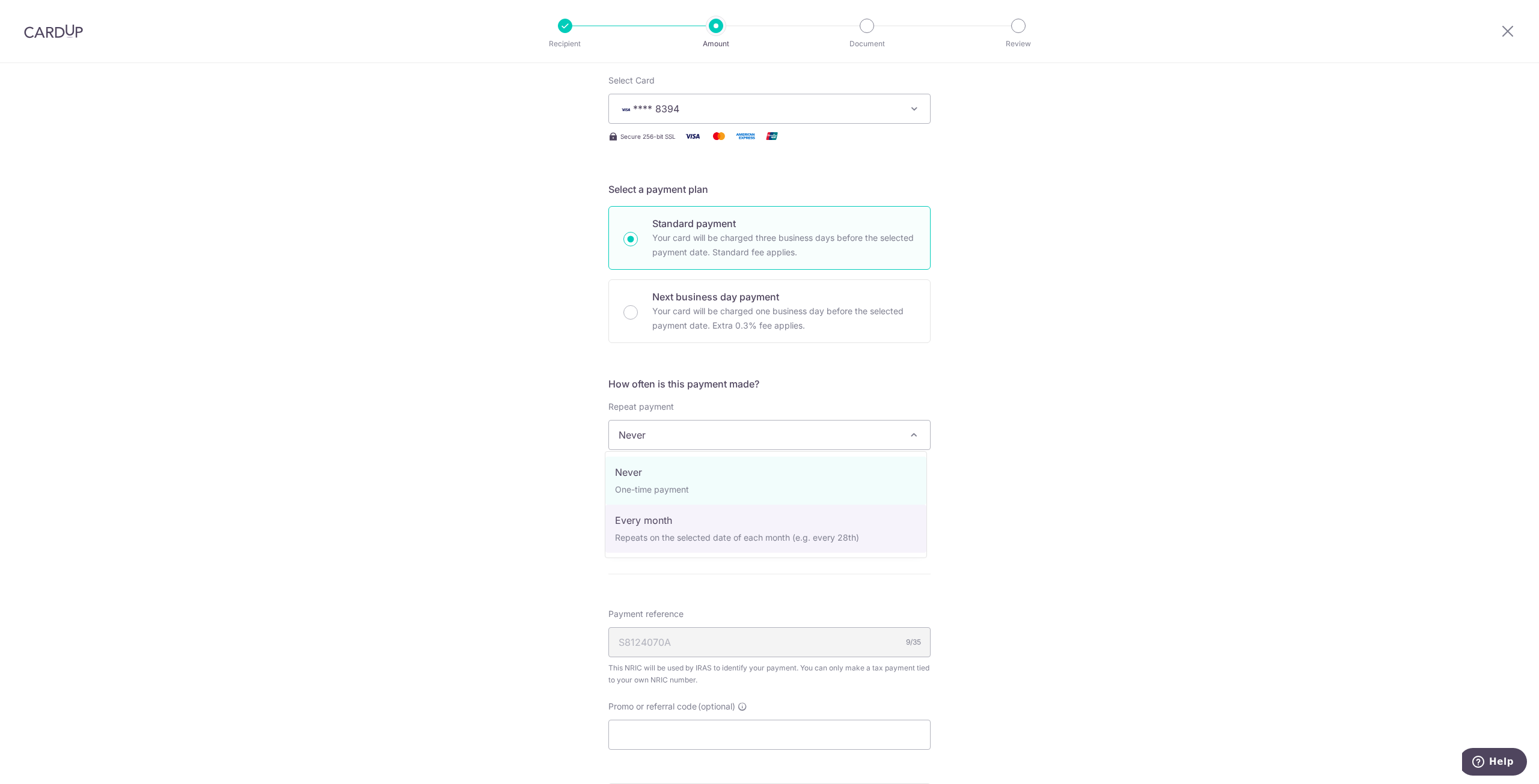
select select "3"
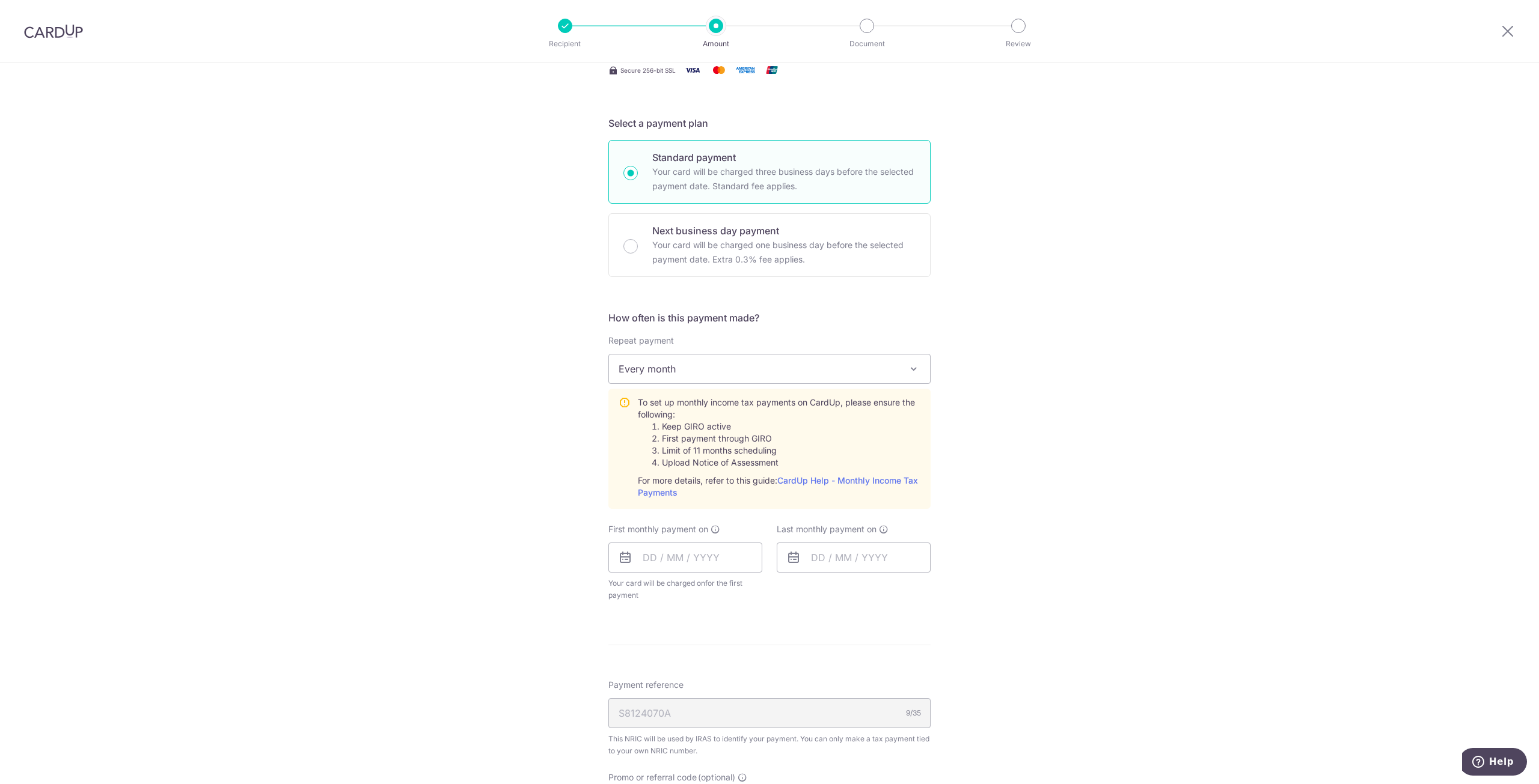
scroll to position [421, 0]
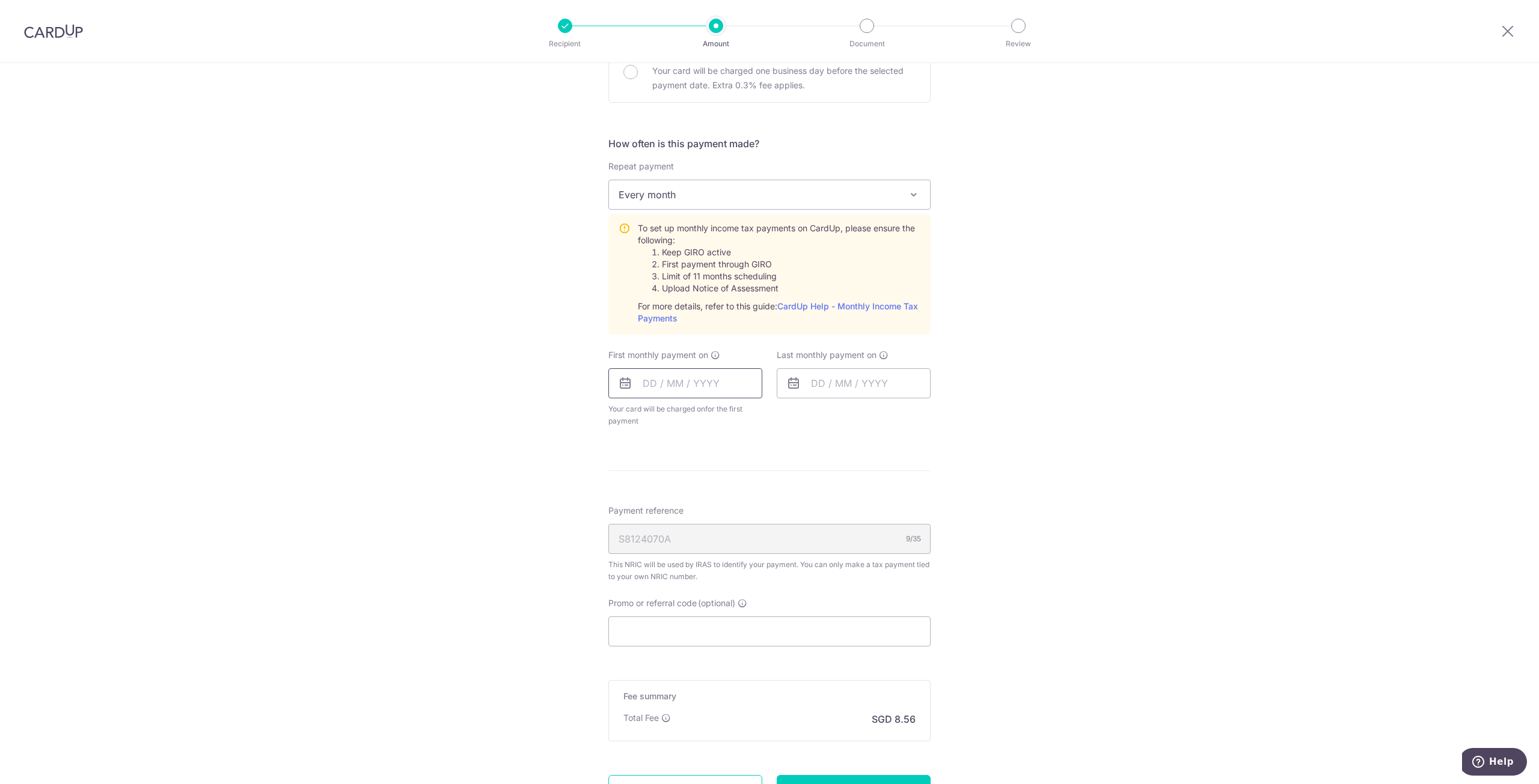
click at [664, 377] on input "text" at bounding box center [685, 383] width 154 height 30
click at [655, 539] on link "22" at bounding box center [657, 541] width 20 height 20
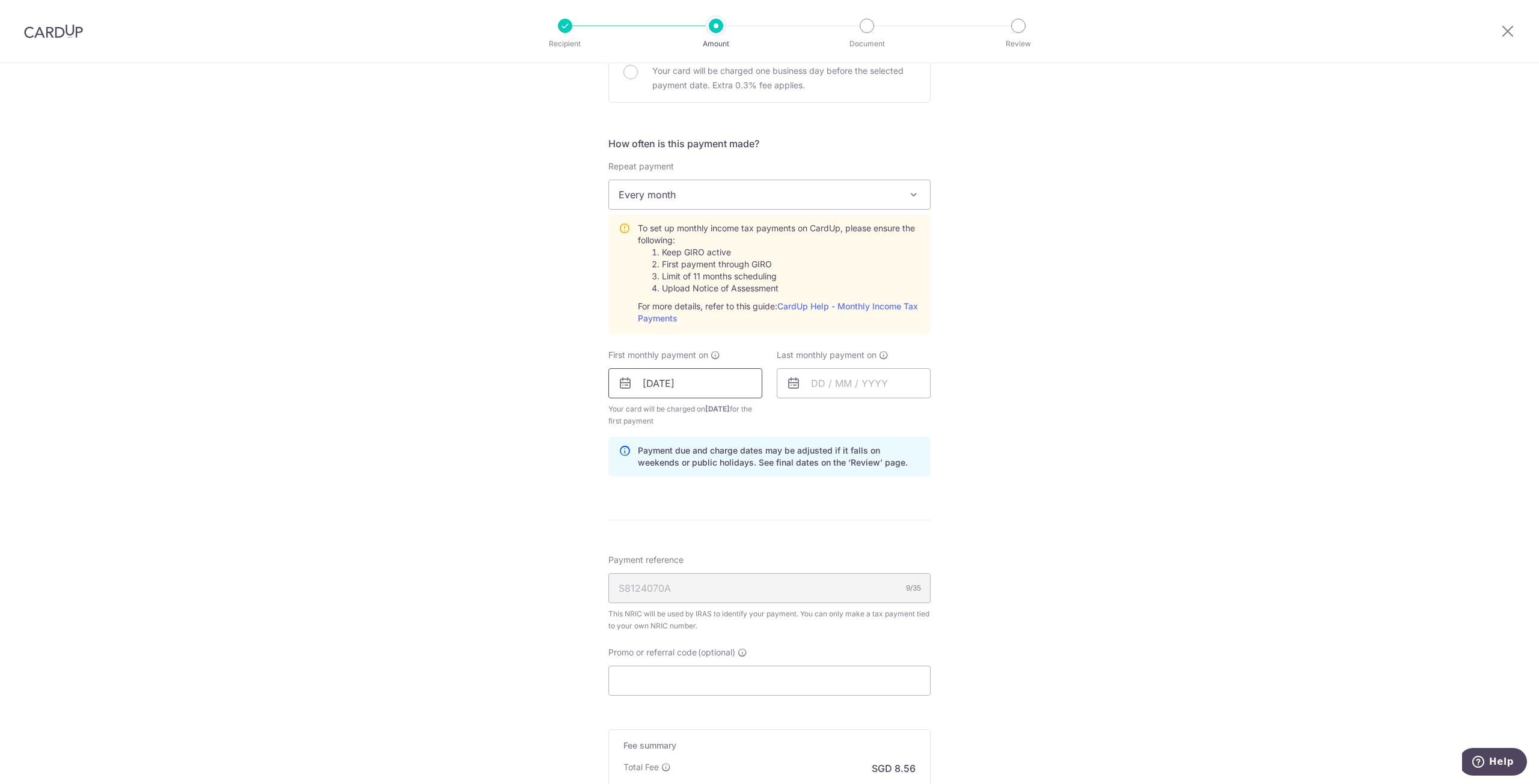
click at [699, 380] on input "22/09/2025" at bounding box center [685, 383] width 154 height 30
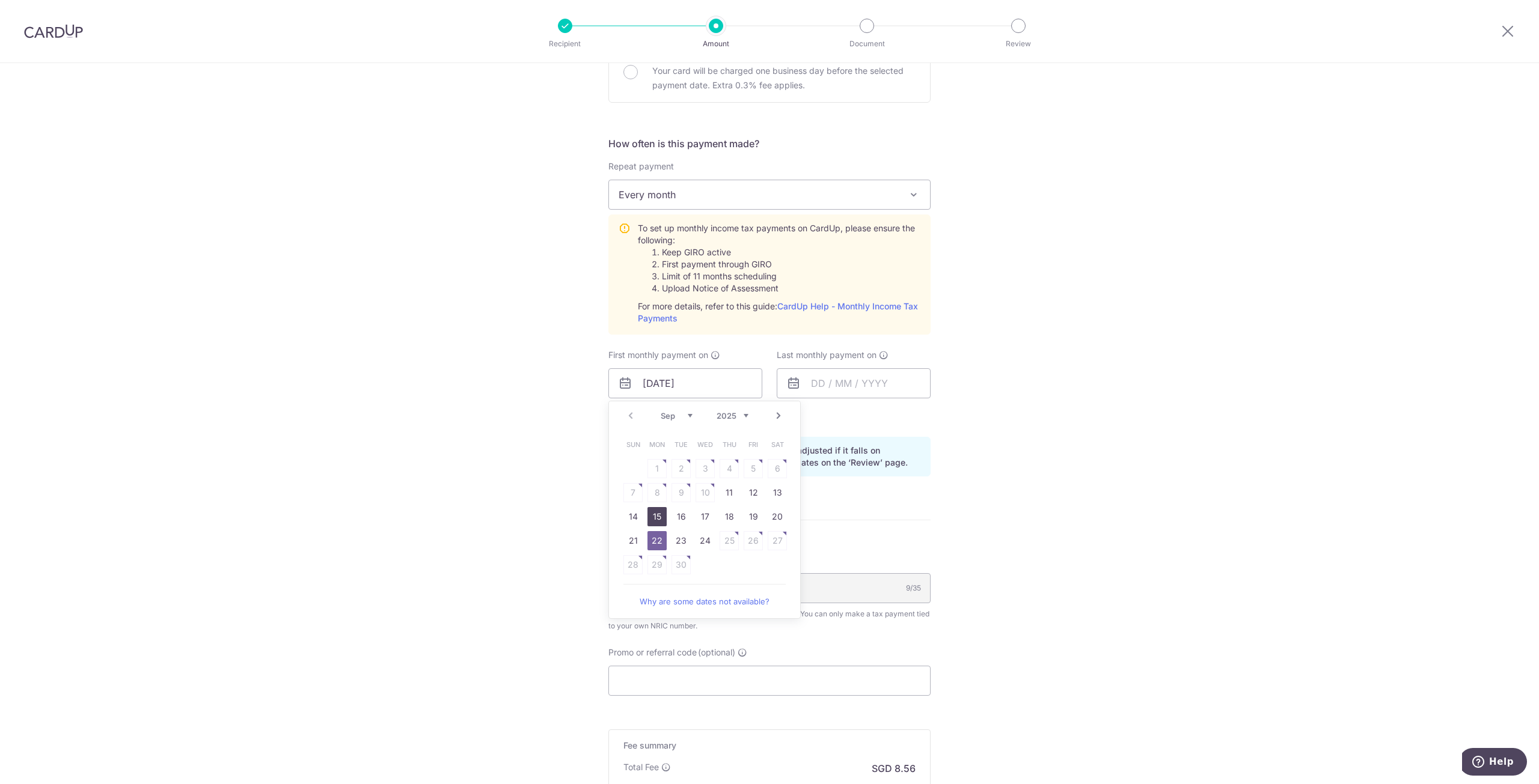
click at [652, 514] on link "15" at bounding box center [657, 517] width 20 height 20
type input "[DATE]"
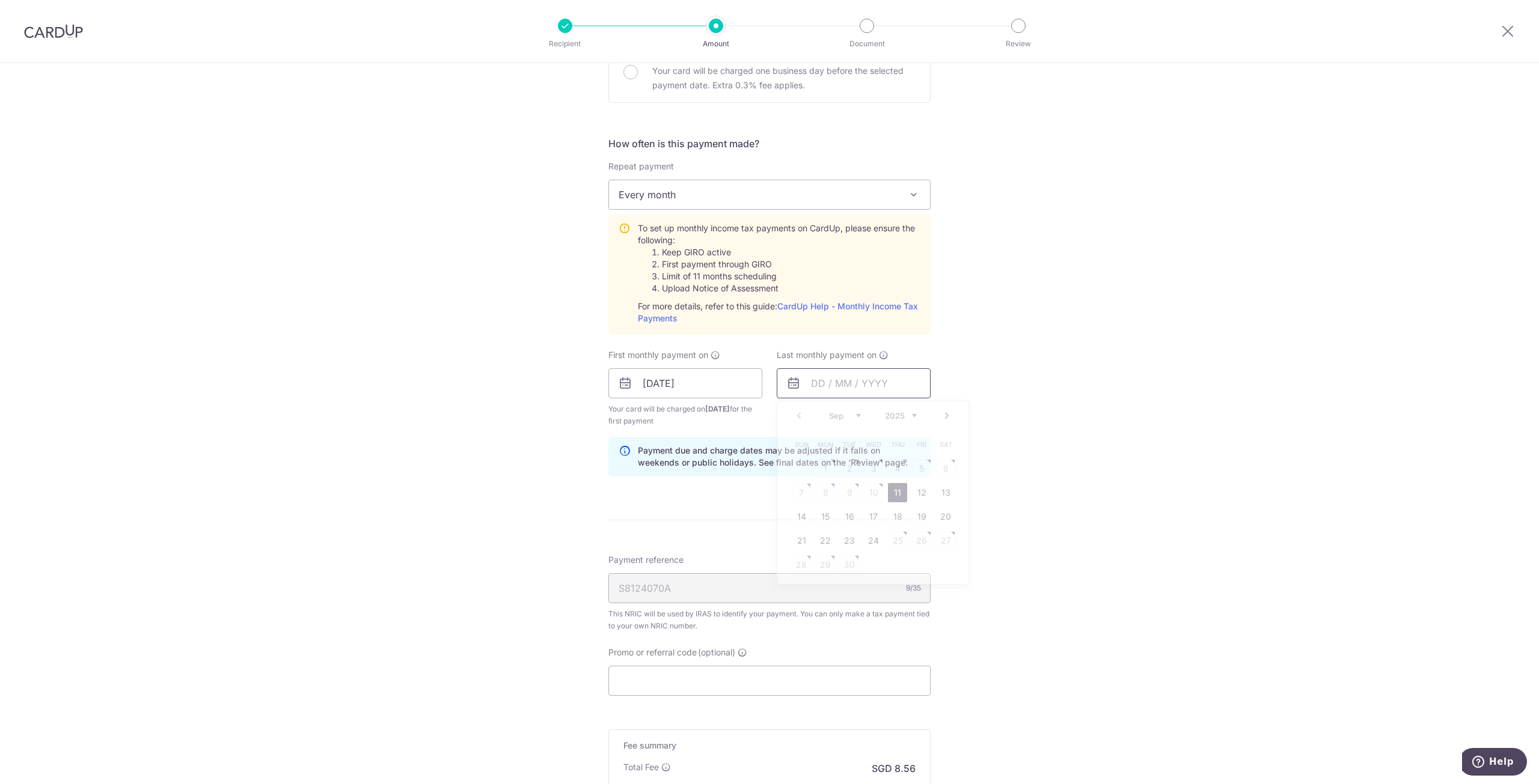
click at [820, 380] on input "text" at bounding box center [853, 383] width 154 height 30
click at [943, 416] on link "Next" at bounding box center [946, 415] width 15 height 15
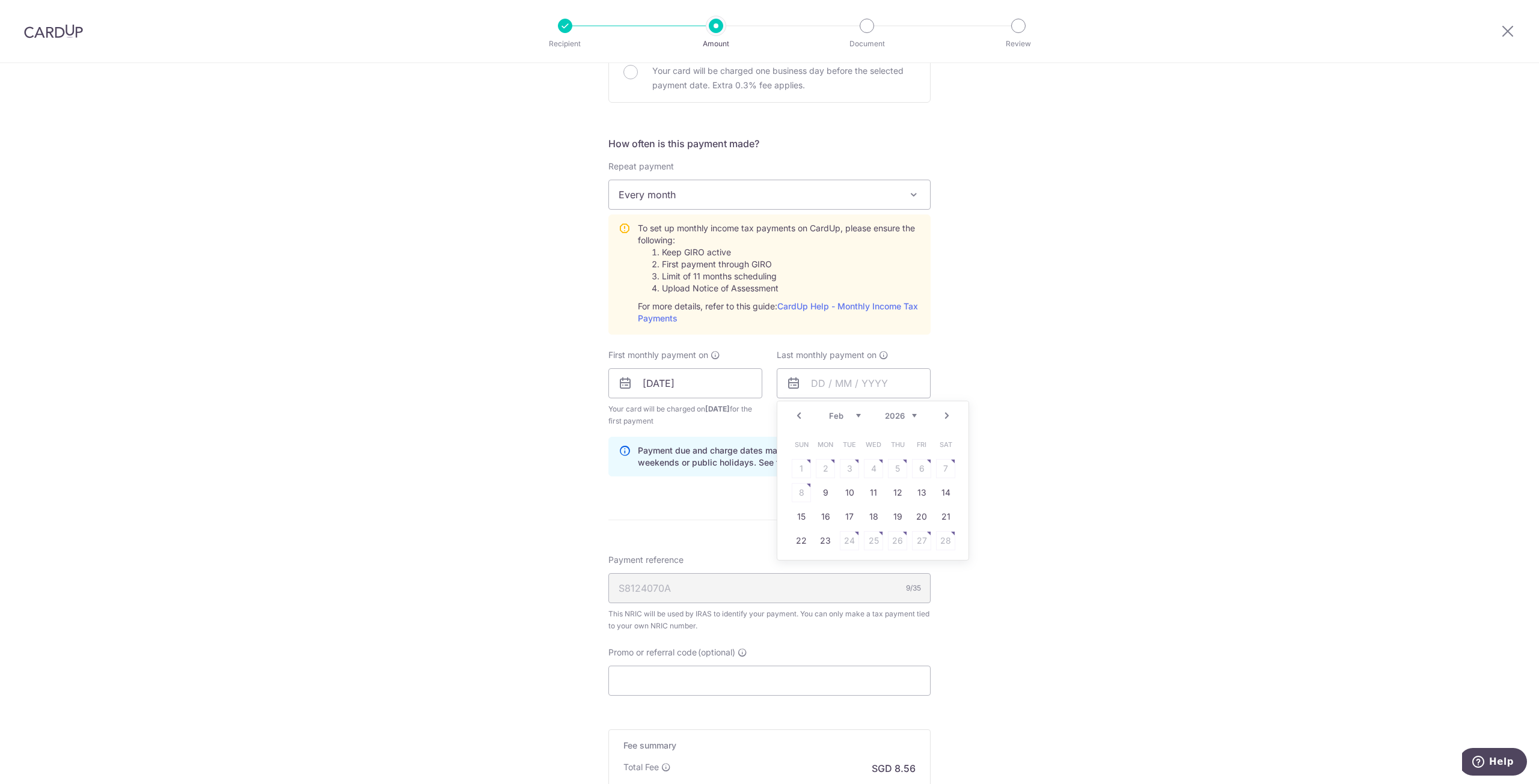
click at [943, 416] on link "Next" at bounding box center [946, 415] width 15 height 15
click at [799, 512] on link "15" at bounding box center [801, 517] width 20 height 20
type input "[DATE]"
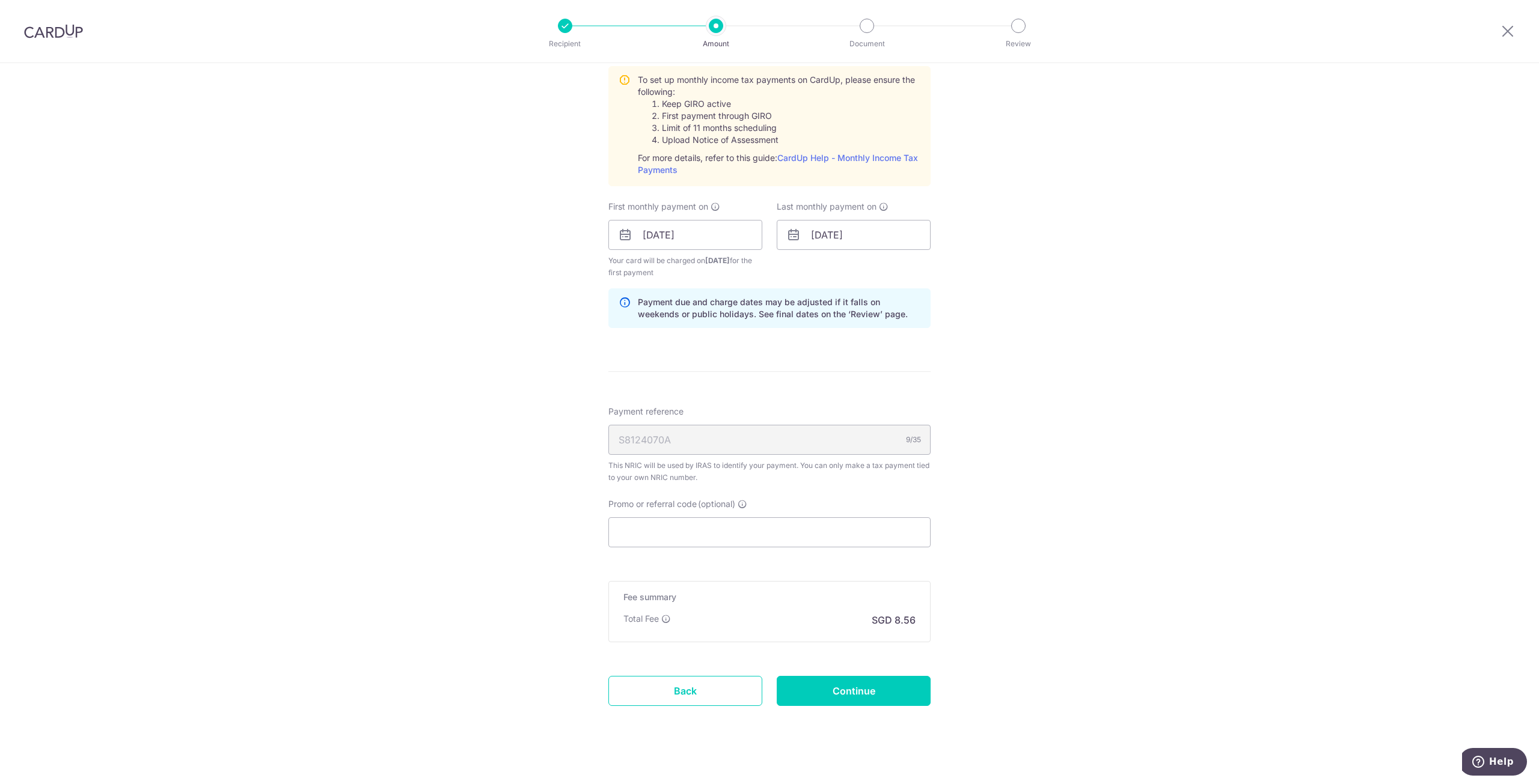
scroll to position [578, 0]
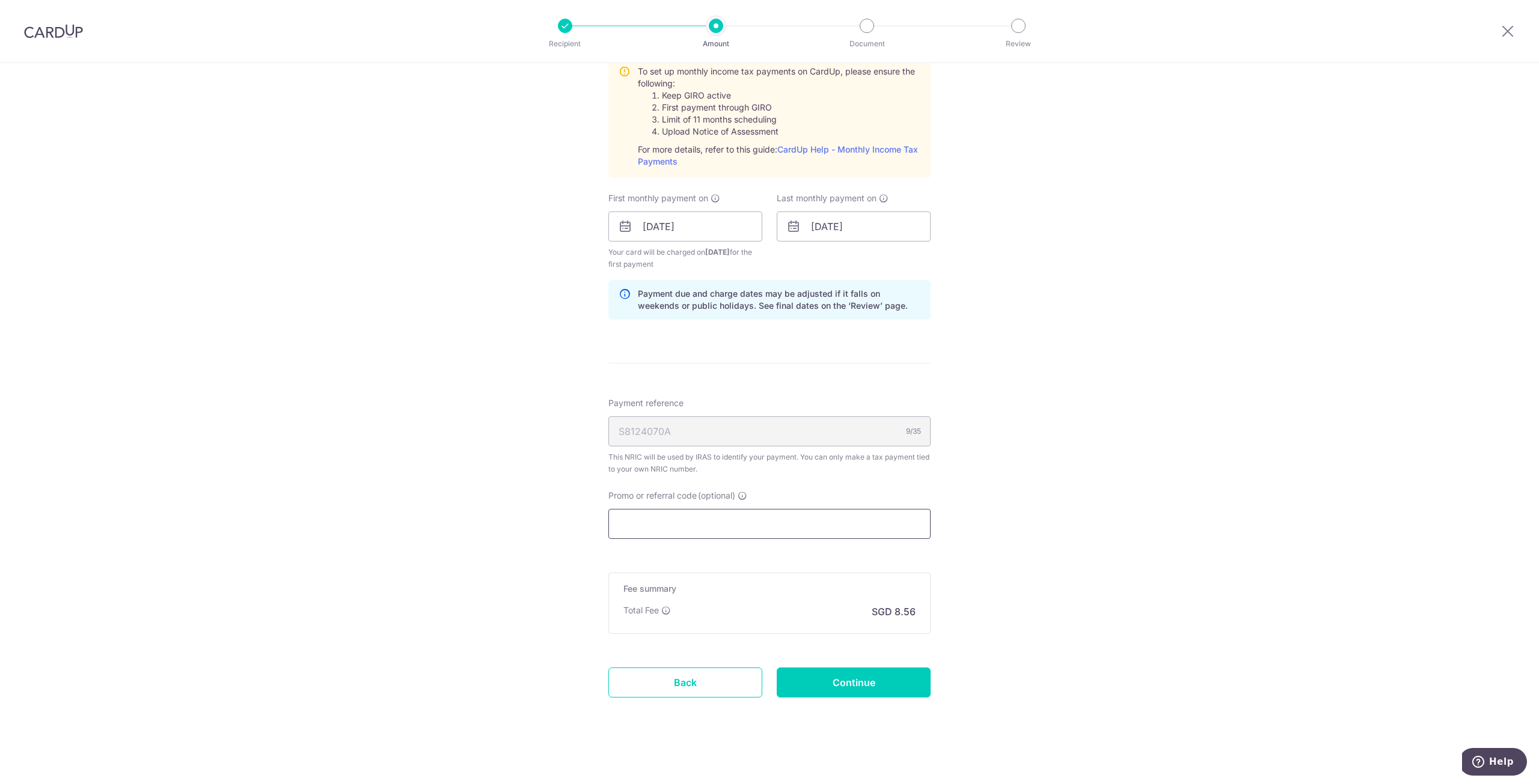
drag, startPoint x: 723, startPoint y: 514, endPoint x: 729, endPoint y: 510, distance: 7.2
click at [723, 514] on input "Promo or referral code (optional)" at bounding box center [770, 524] width 322 height 30
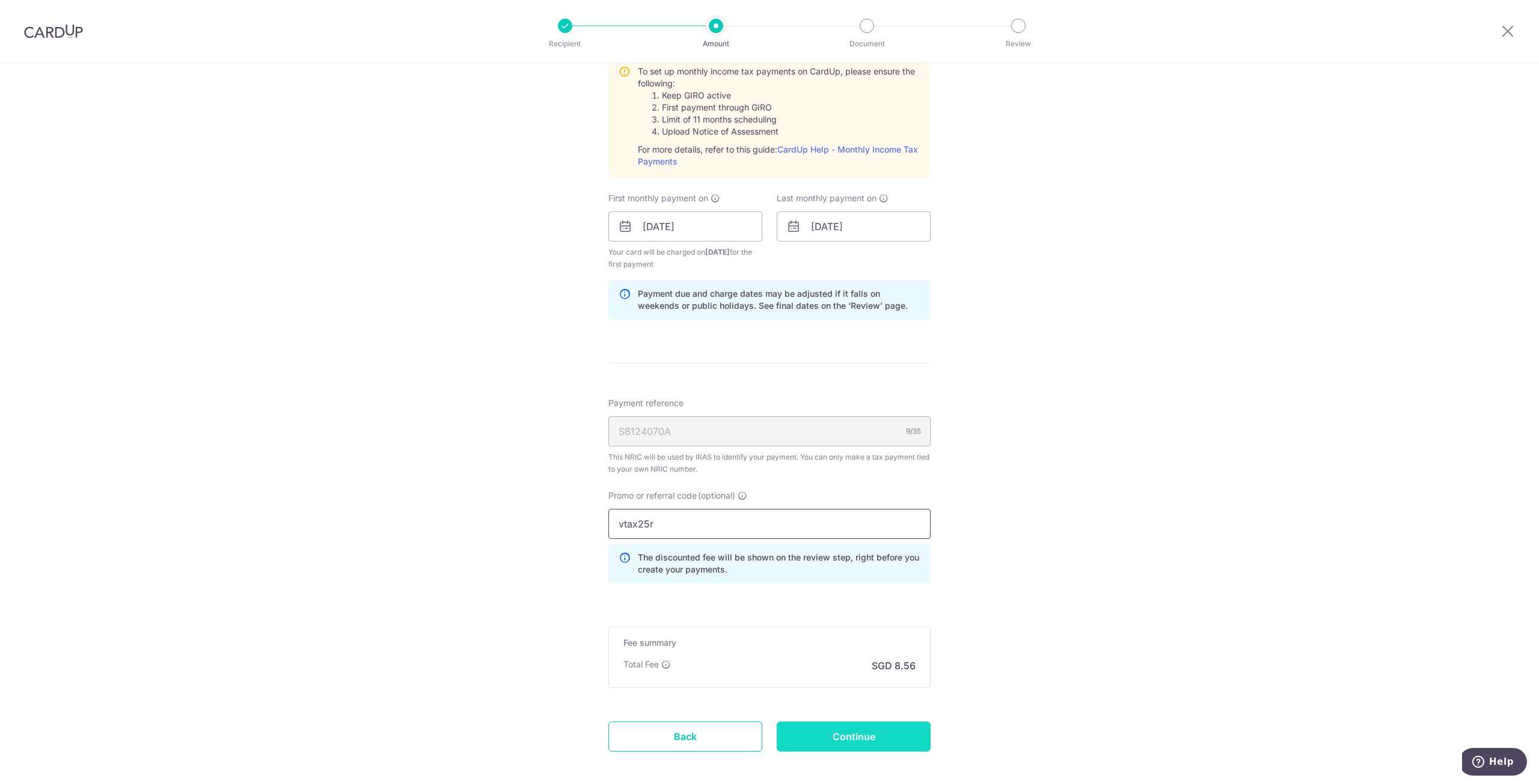
type input "vtax25r"
click at [884, 741] on input "Continue" at bounding box center [853, 736] width 154 height 30
type input "Create Schedule"
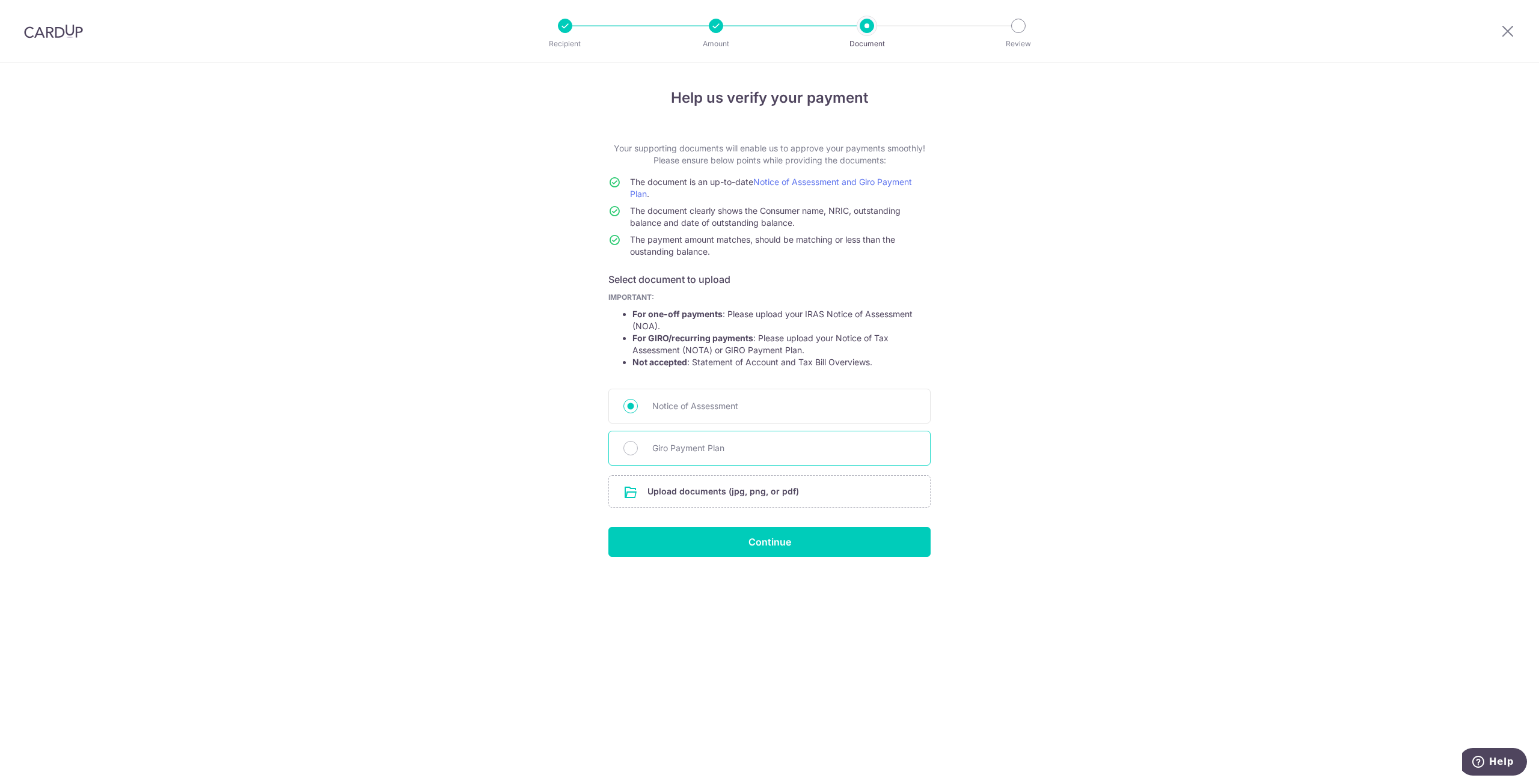
click at [681, 448] on span "Giro Payment Plan" at bounding box center [783, 448] width 264 height 15
click at [638, 448] on input "Giro Payment Plan" at bounding box center [630, 448] width 15 height 15
radio input "true"
click at [685, 490] on input "file" at bounding box center [770, 491] width 321 height 32
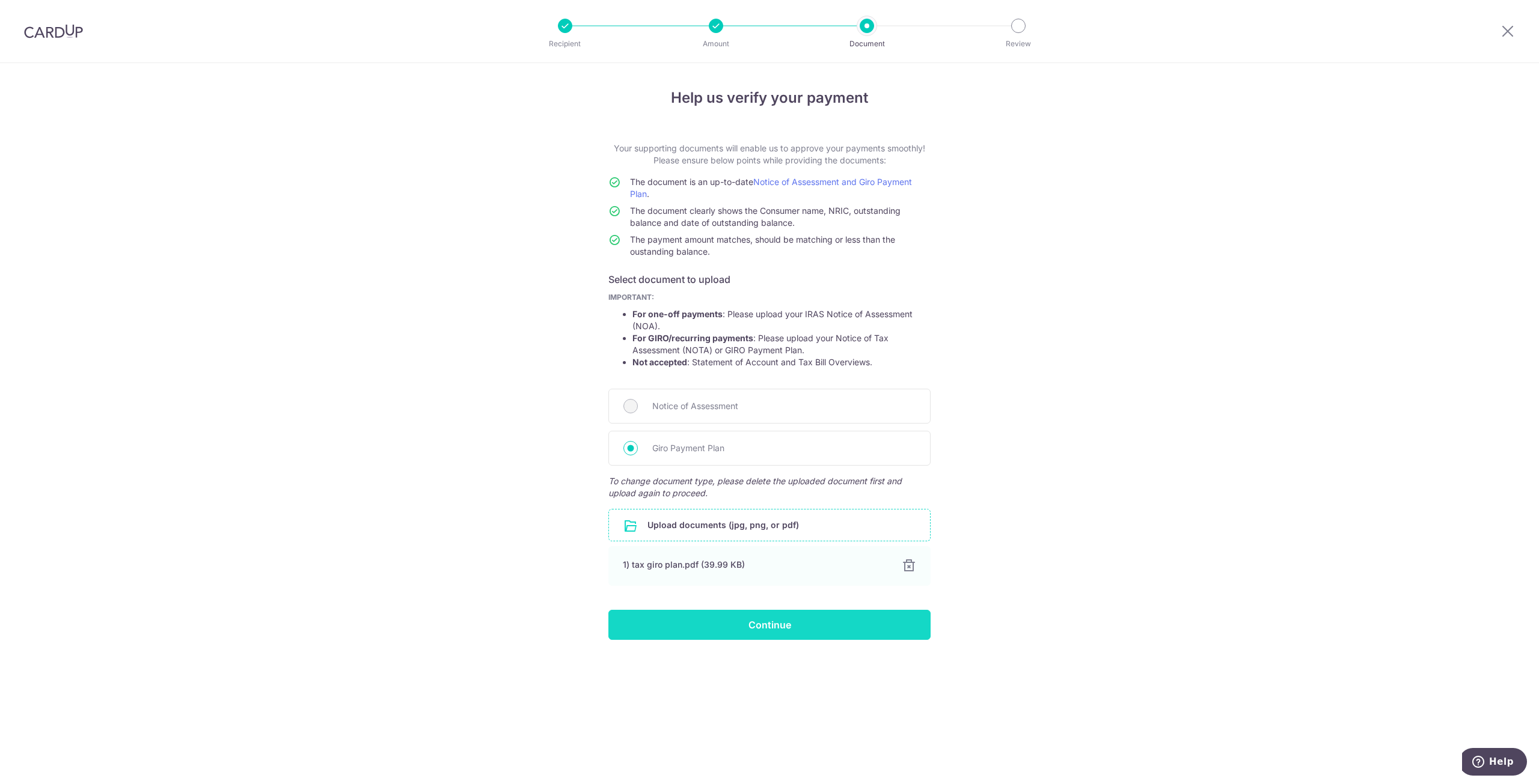
click at [768, 624] on input "Continue" at bounding box center [770, 624] width 322 height 30
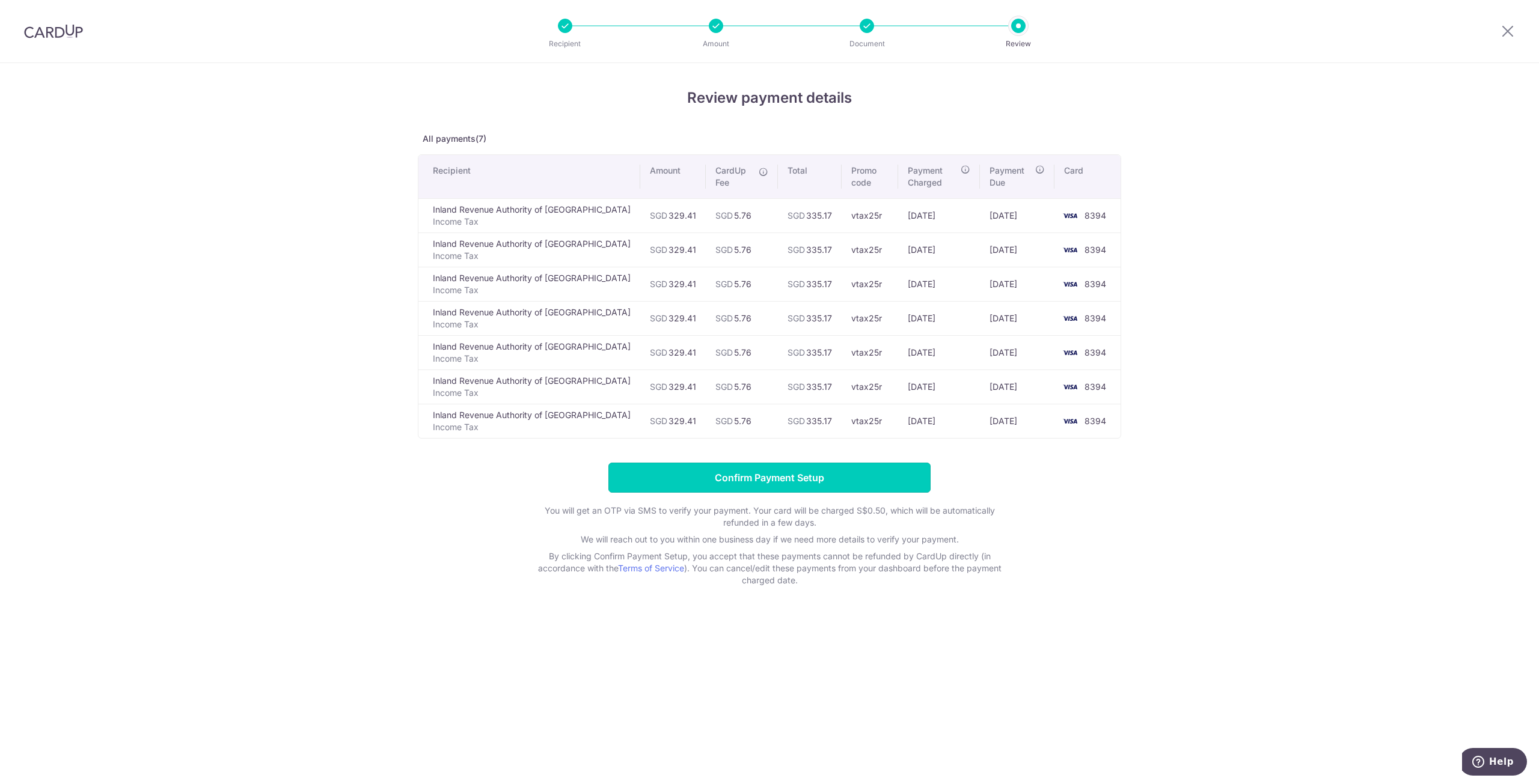
click at [772, 477] on input "Confirm Payment Setup" at bounding box center [770, 478] width 322 height 30
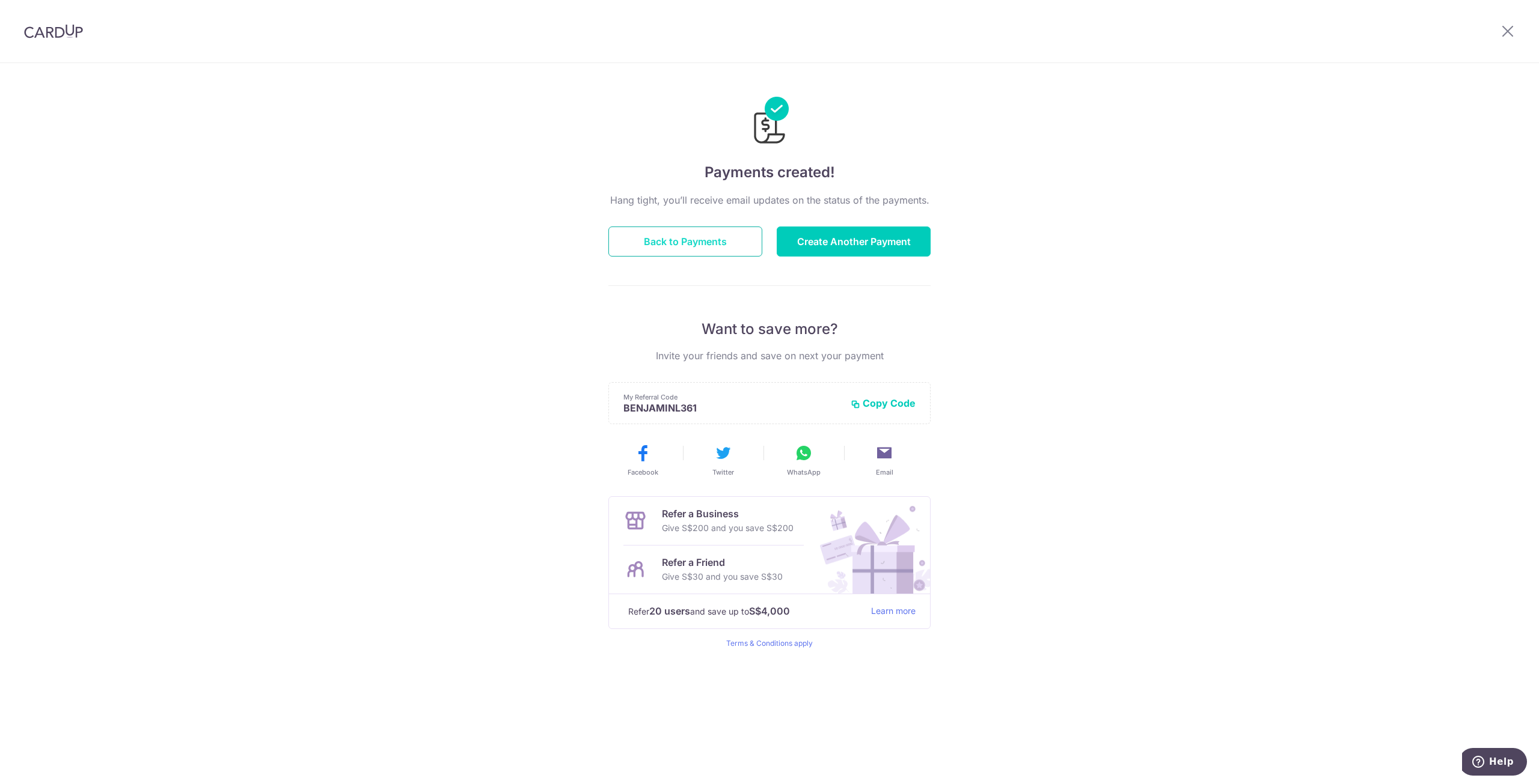
click at [674, 234] on button "Back to Payments" at bounding box center [685, 241] width 154 height 30
